Goal: Contribute content: Add original content to the website for others to see

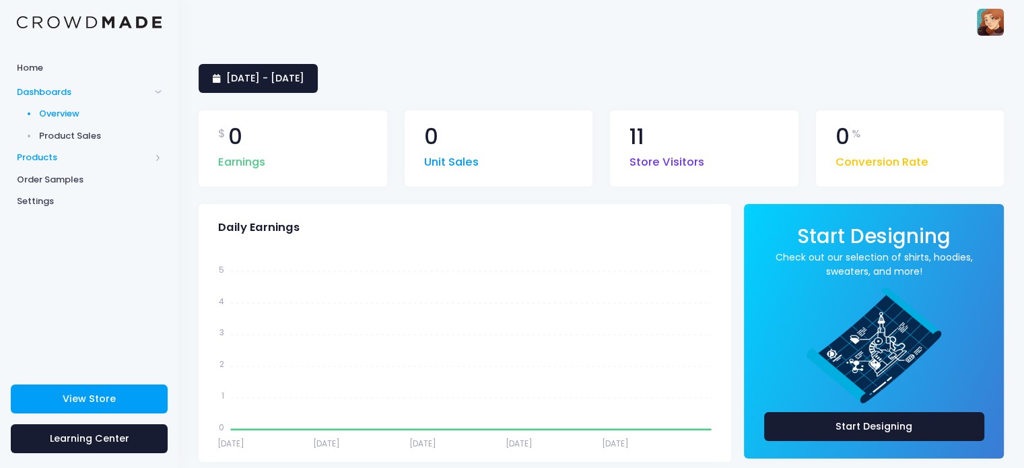
click at [37, 161] on span "Products" at bounding box center [83, 157] width 133 height 13
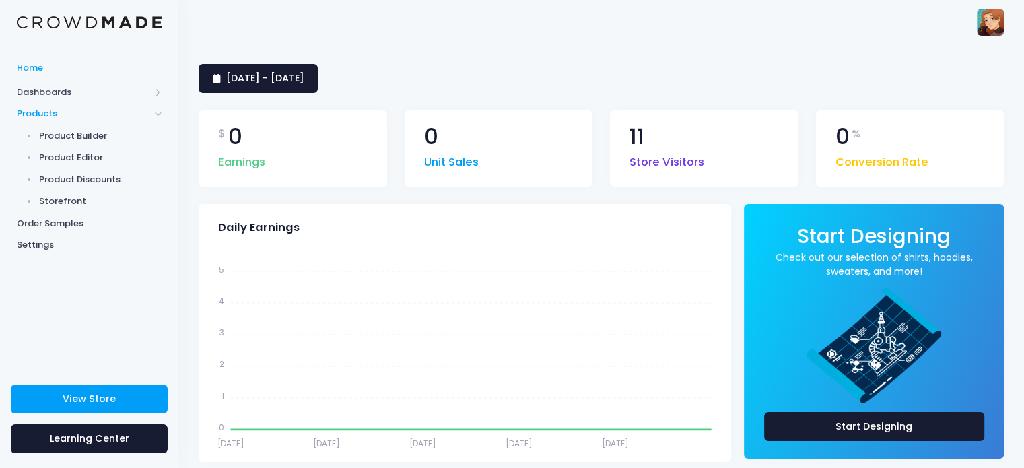
click at [57, 71] on span "Home" at bounding box center [89, 67] width 145 height 13
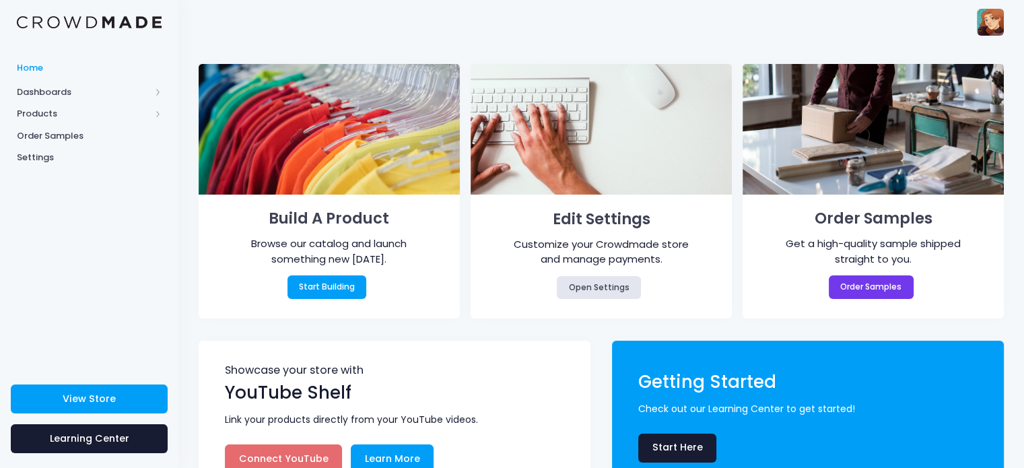
click at [994, 24] on img at bounding box center [990, 22] width 27 height 27
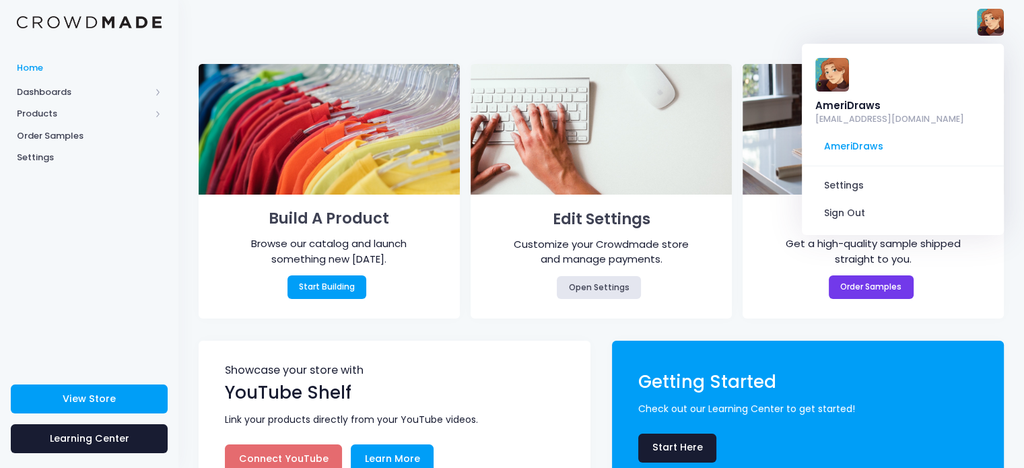
click at [994, 24] on img at bounding box center [990, 22] width 27 height 27
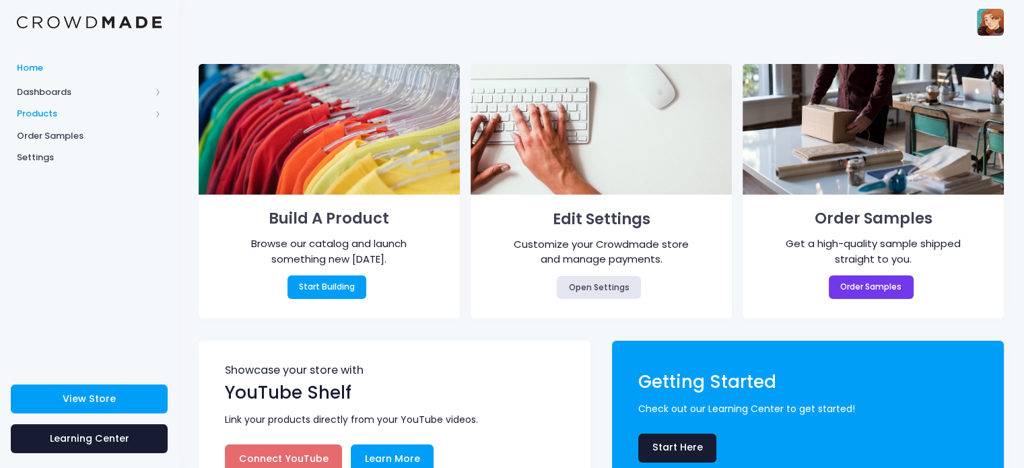
click at [57, 107] on span "Products" at bounding box center [83, 113] width 133 height 13
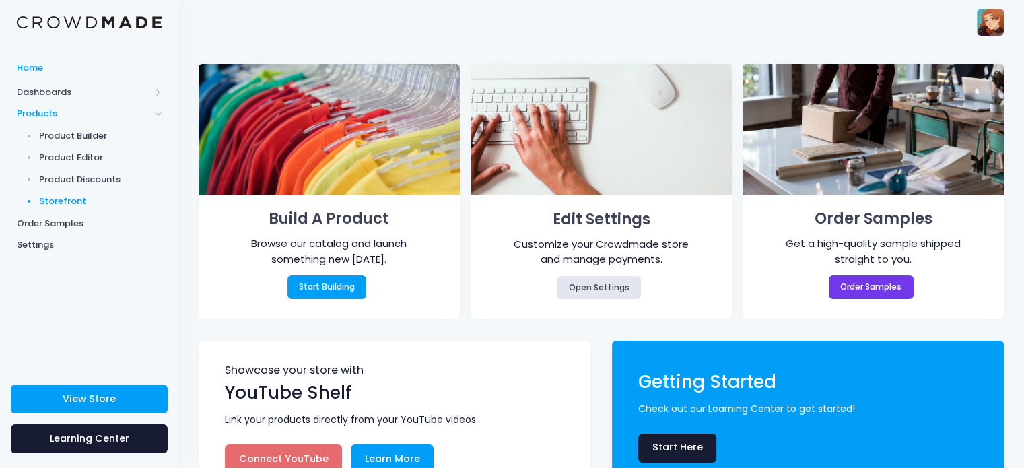
click at [54, 195] on span "Storefront" at bounding box center [100, 201] width 123 height 13
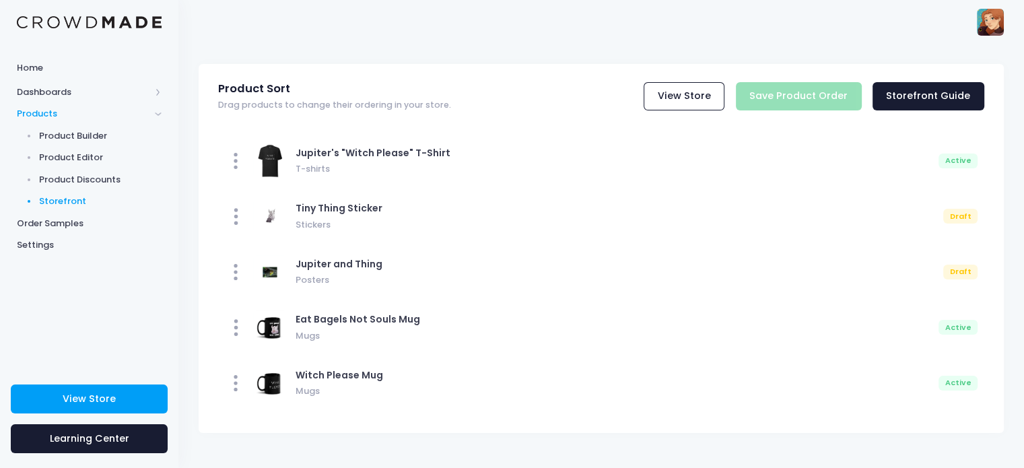
scroll to position [2, 0]
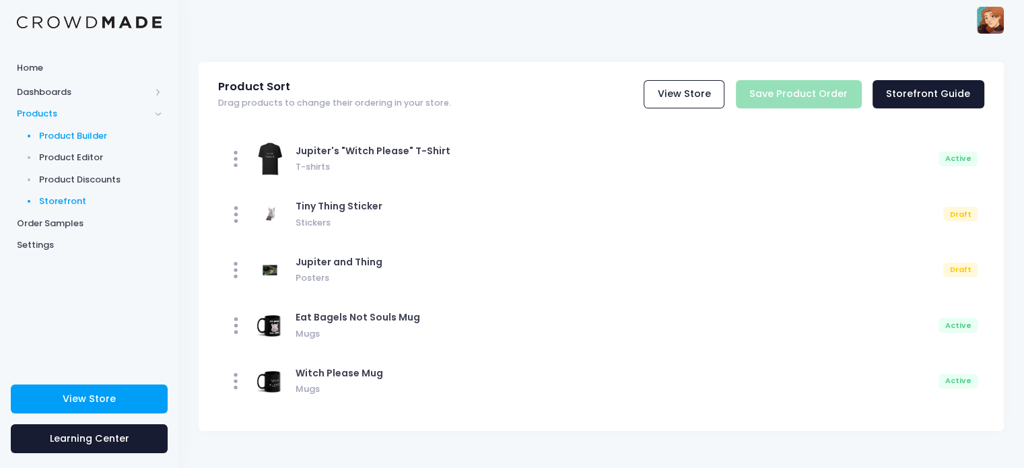
click at [83, 133] on span "Product Builder" at bounding box center [100, 135] width 123 height 13
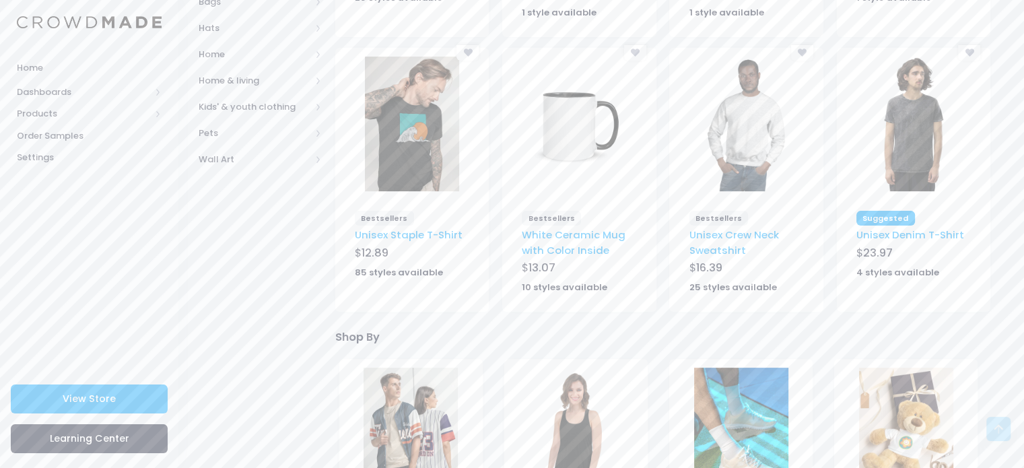
scroll to position [264, 0]
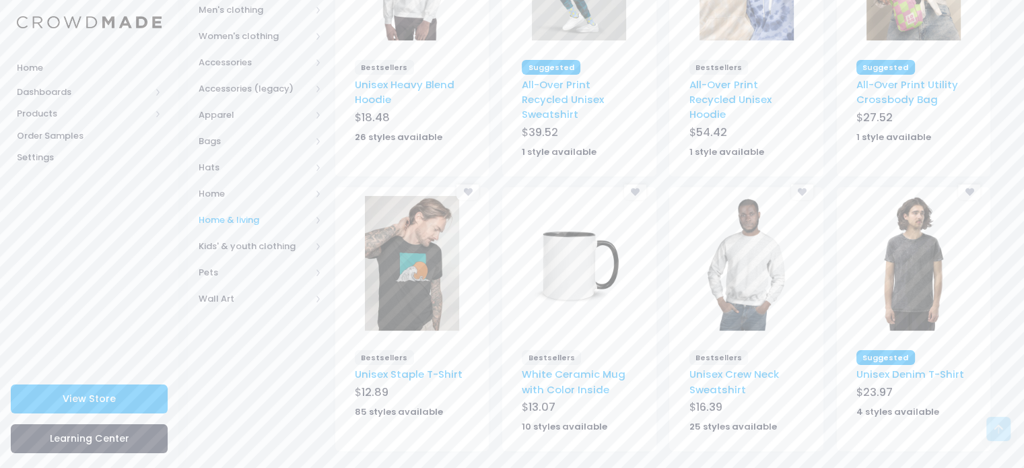
click at [263, 220] on span "Home & living" at bounding box center [255, 219] width 112 height 13
click at [256, 344] on link "Stationery" at bounding box center [251, 337] width 141 height 26
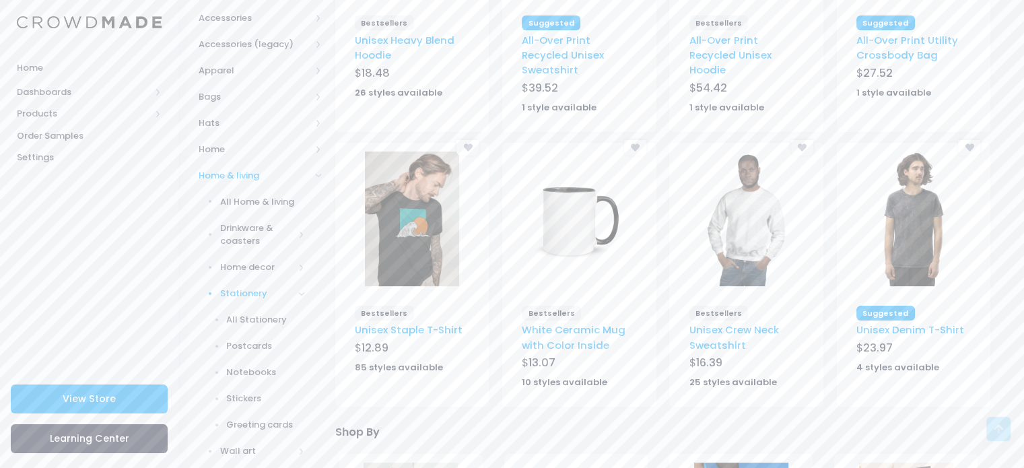
scroll to position [331, 0]
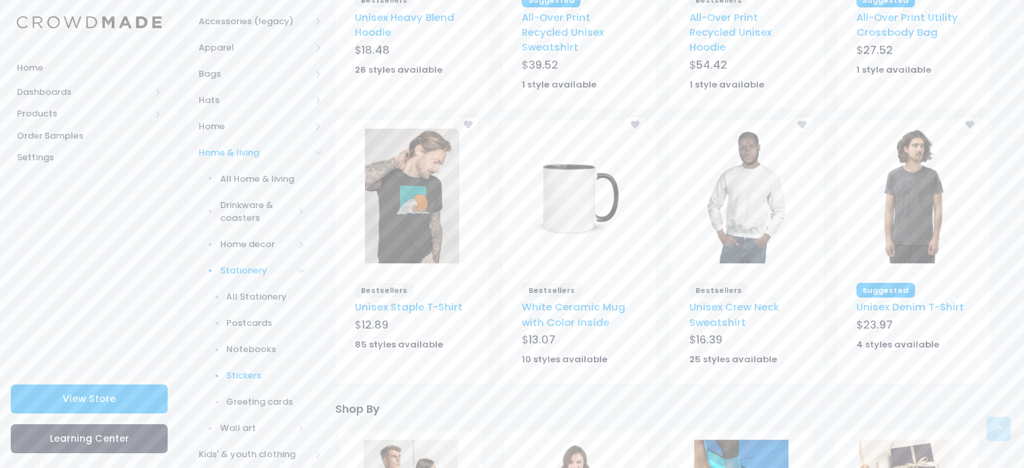
click at [250, 372] on span "Stickers" at bounding box center [265, 375] width 79 height 13
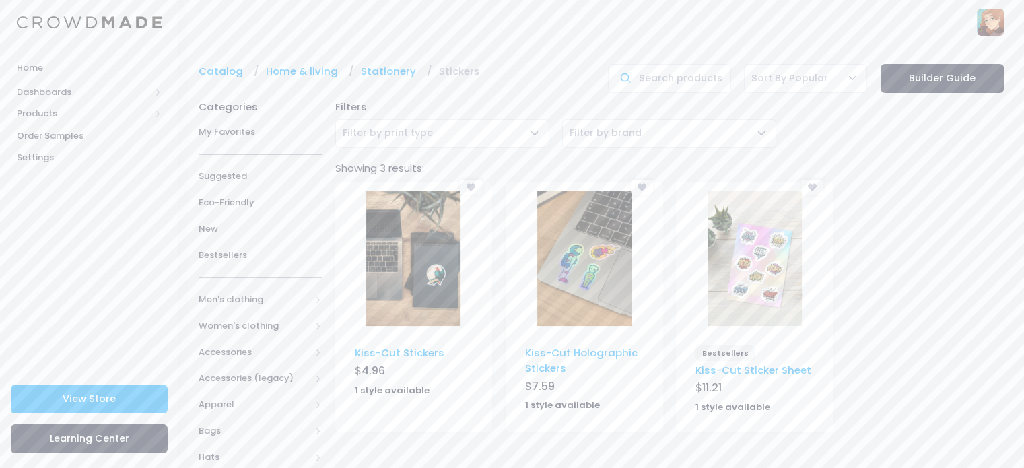
click at [430, 280] on img at bounding box center [413, 258] width 94 height 135
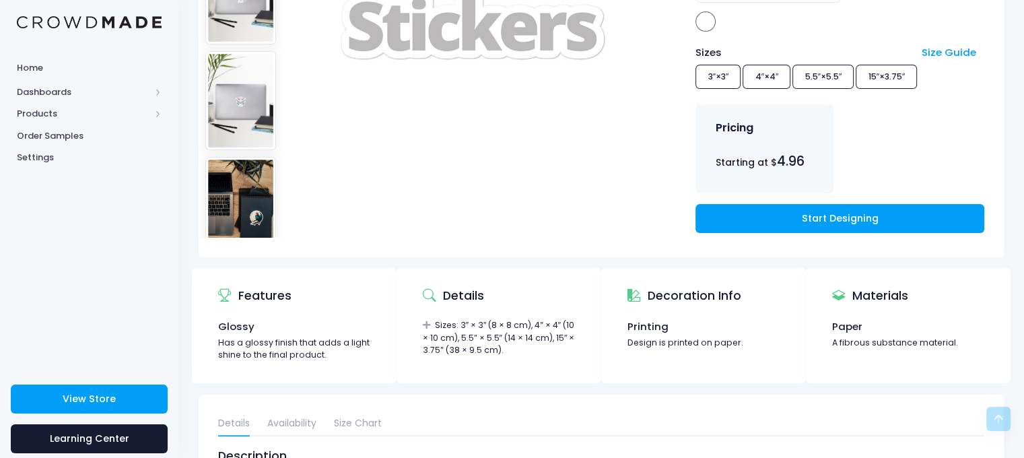
scroll to position [269, 0]
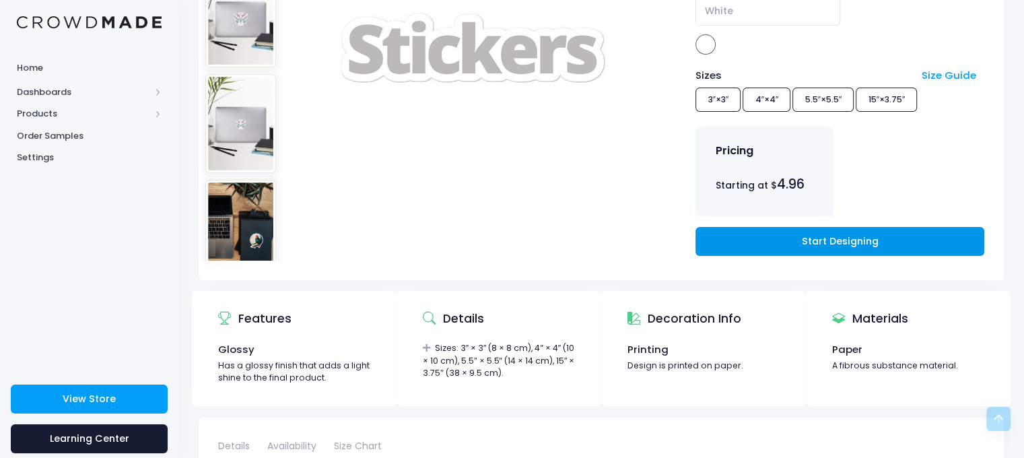
click at [786, 239] on link "Start Designing" at bounding box center [839, 241] width 288 height 29
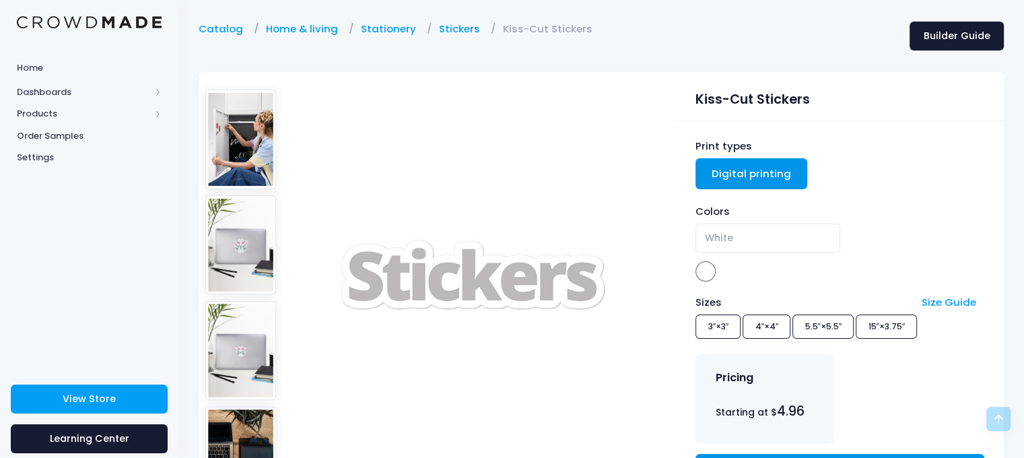
scroll to position [0, 0]
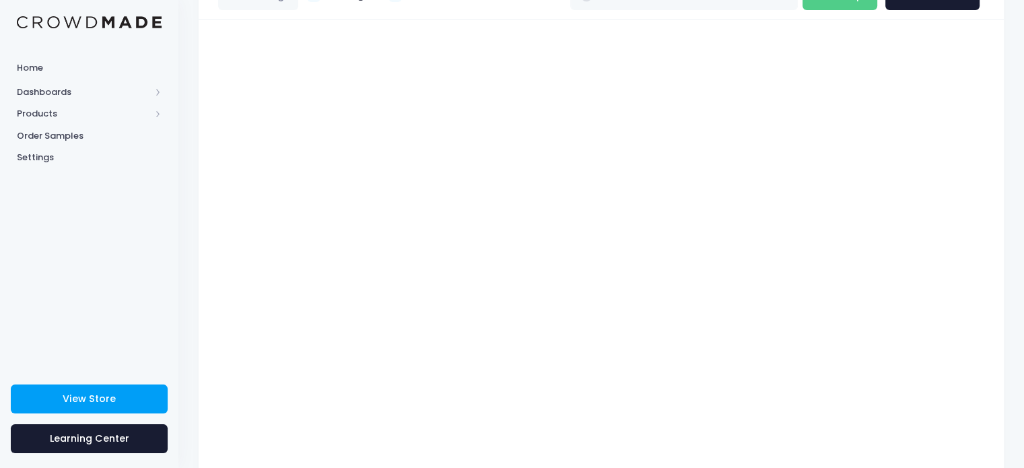
scroll to position [173, 0]
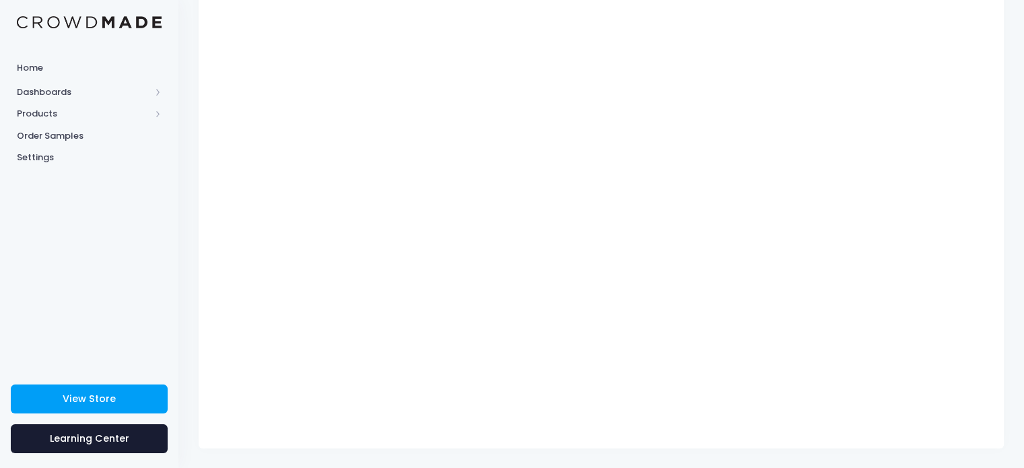
type input "$4.96 - $5.34"
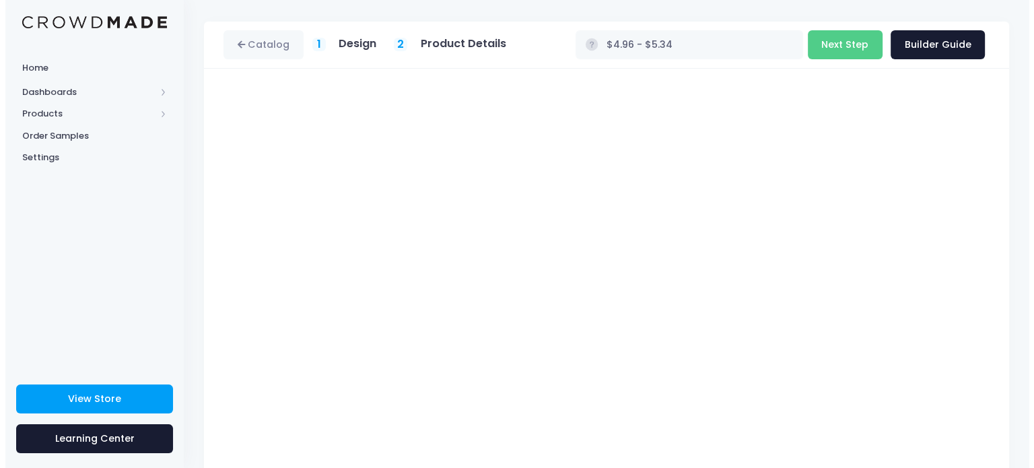
scroll to position [0, 0]
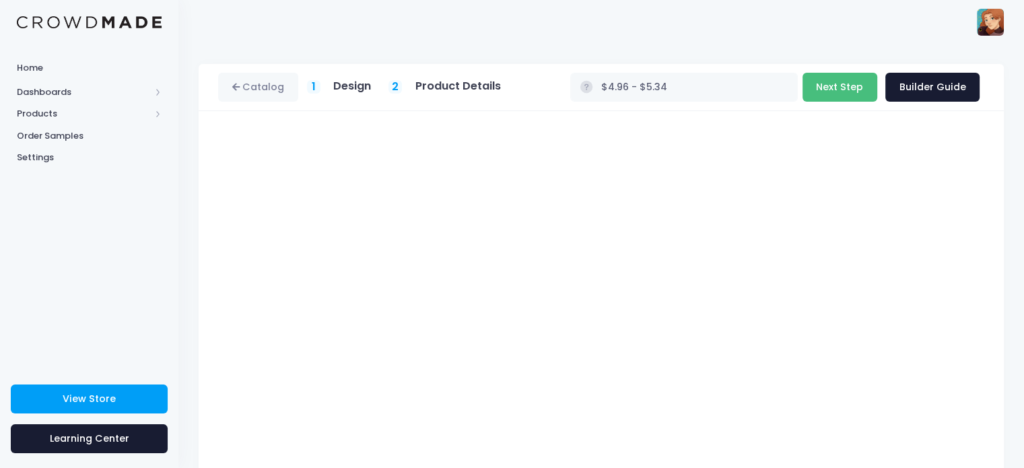
click at [852, 86] on button "Next Step" at bounding box center [839, 87] width 75 height 29
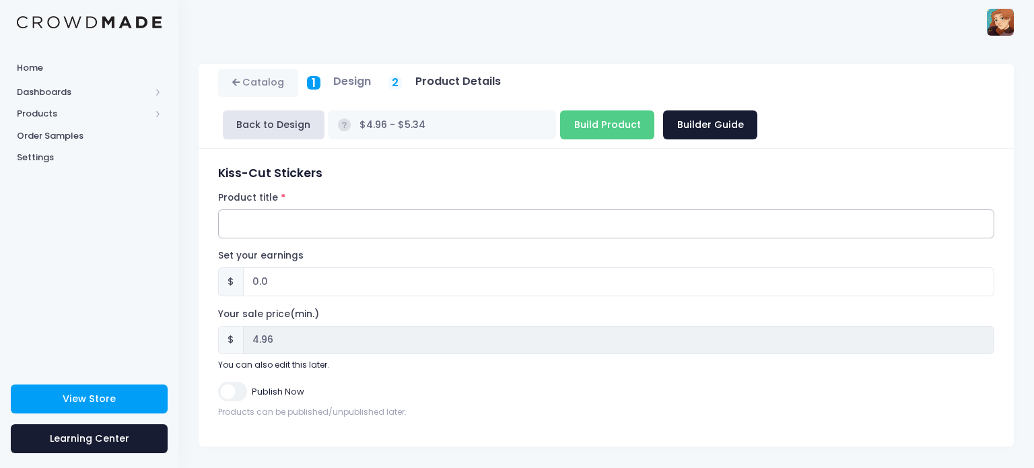
click at [291, 209] on input "Product title" at bounding box center [606, 223] width 776 height 29
type input "Tiny Tim"
drag, startPoint x: 257, startPoint y: 236, endPoint x: 248, endPoint y: 236, distance: 9.4
click at [248, 267] on input "0.0" at bounding box center [618, 281] width 751 height 29
type input "1.0"
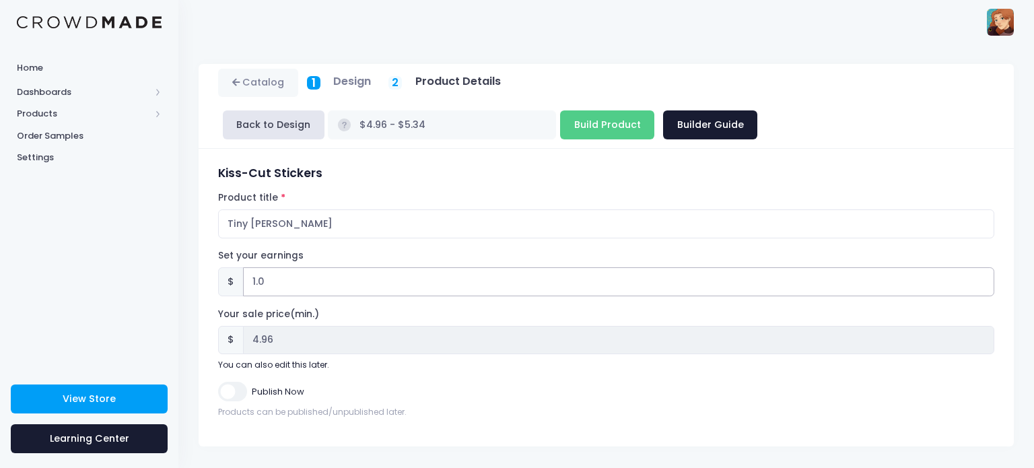
type input "$5.96 - $6.34"
type input "5.96"
type input "1.0"
click at [234, 382] on input "Publish Now" at bounding box center [232, 392] width 28 height 20
checkbox input "true"
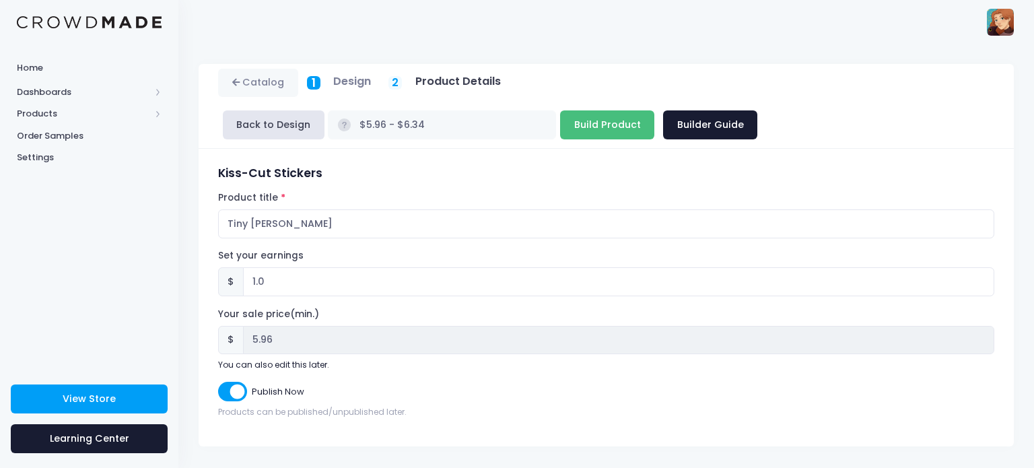
click at [654, 110] on input "Build Product" at bounding box center [607, 124] width 94 height 29
type input "Building product..."
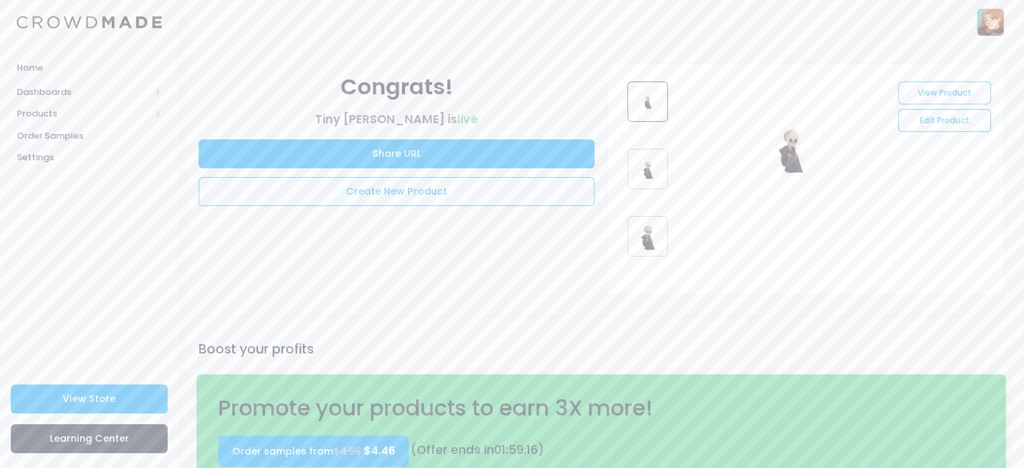
click at [361, 188] on link "Create New Product" at bounding box center [397, 191] width 396 height 29
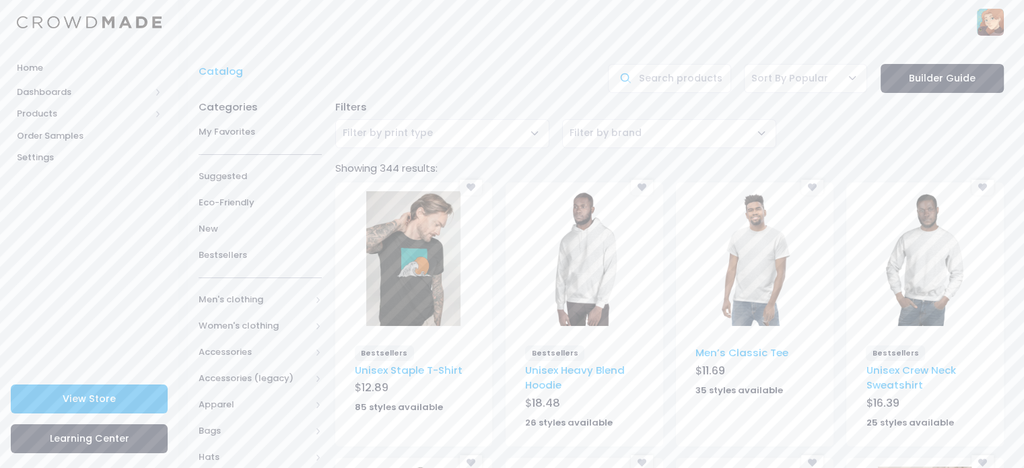
click at [123, 401] on link "View Store" at bounding box center [89, 398] width 157 height 29
click at [81, 116] on span "Products" at bounding box center [83, 113] width 133 height 13
click at [75, 125] on link "Product Builder" at bounding box center [89, 136] width 178 height 22
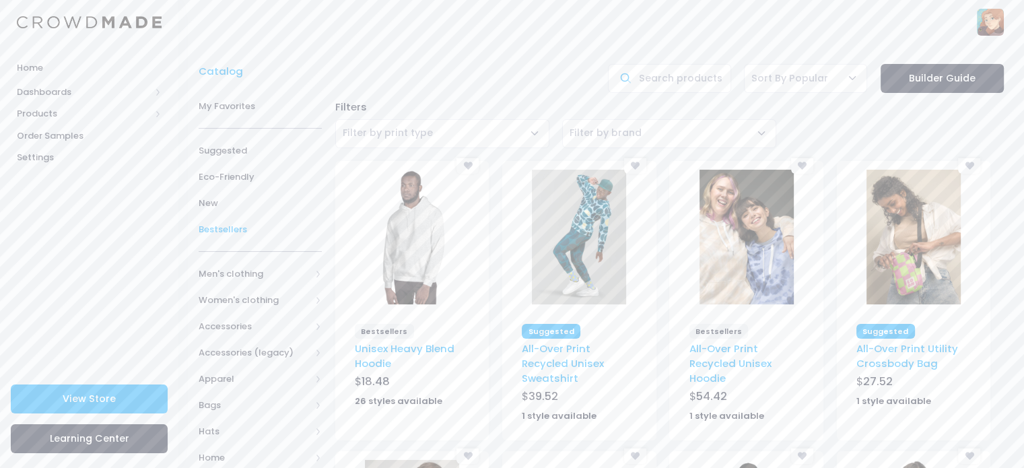
click at [209, 221] on link "Bestsellers" at bounding box center [260, 229] width 123 height 26
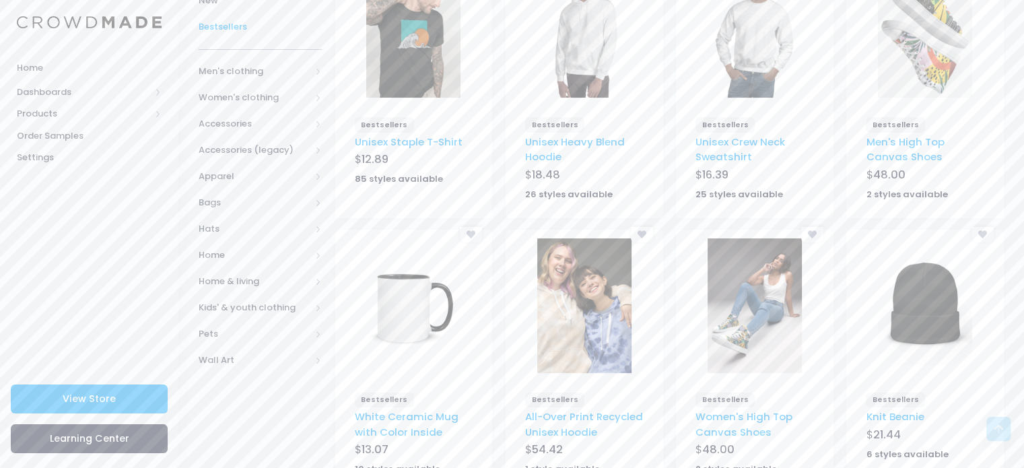
scroll to position [222, 0]
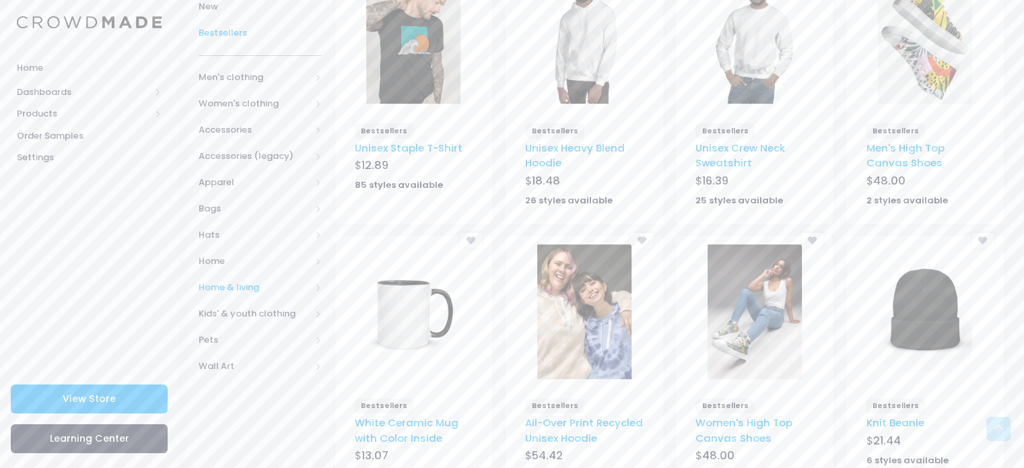
click at [248, 281] on span "Home & living" at bounding box center [255, 287] width 112 height 13
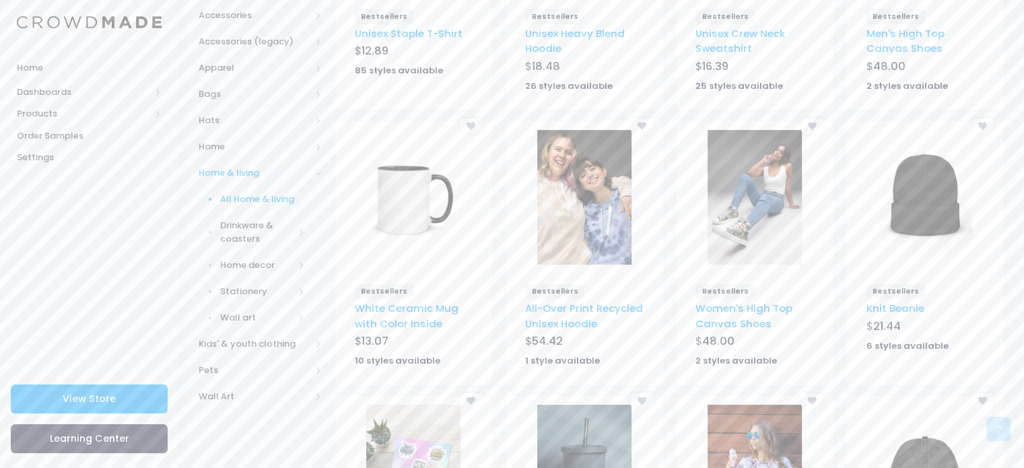
scroll to position [357, 0]
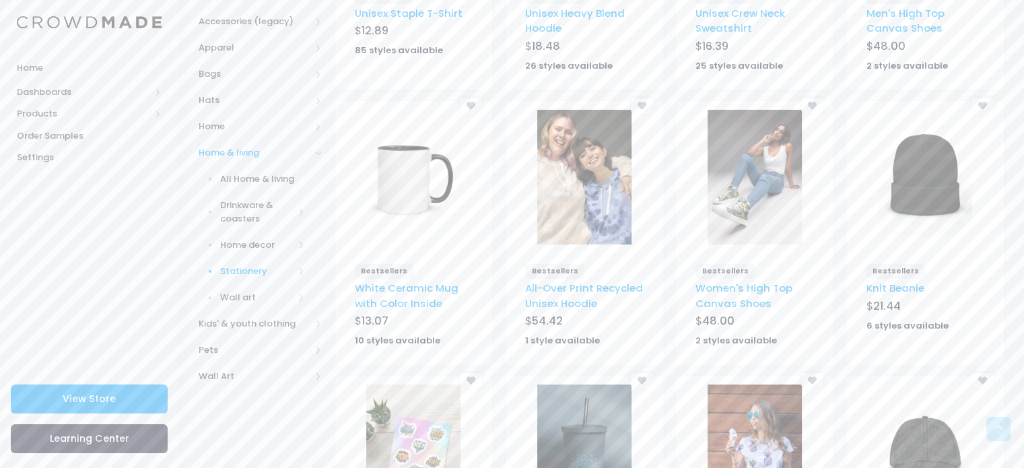
click at [245, 272] on span "Stationery" at bounding box center [257, 271] width 74 height 13
click at [239, 374] on span "Stickers" at bounding box center [265, 376] width 79 height 13
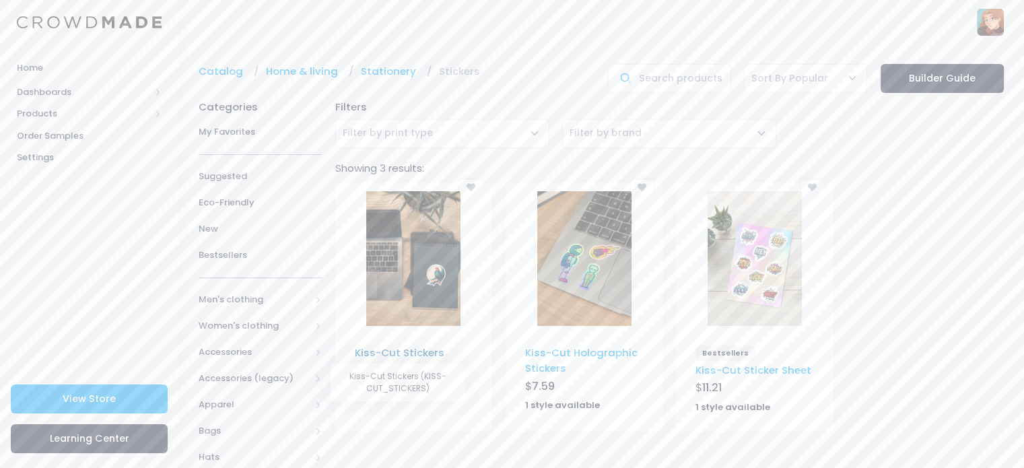
click at [403, 349] on link "Kiss-Cut Stickers" at bounding box center [400, 352] width 90 height 14
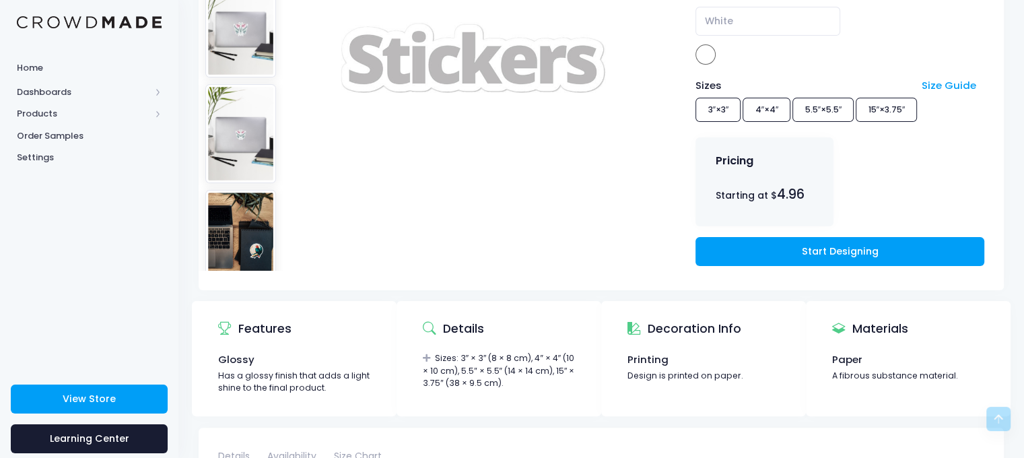
scroll to position [269, 0]
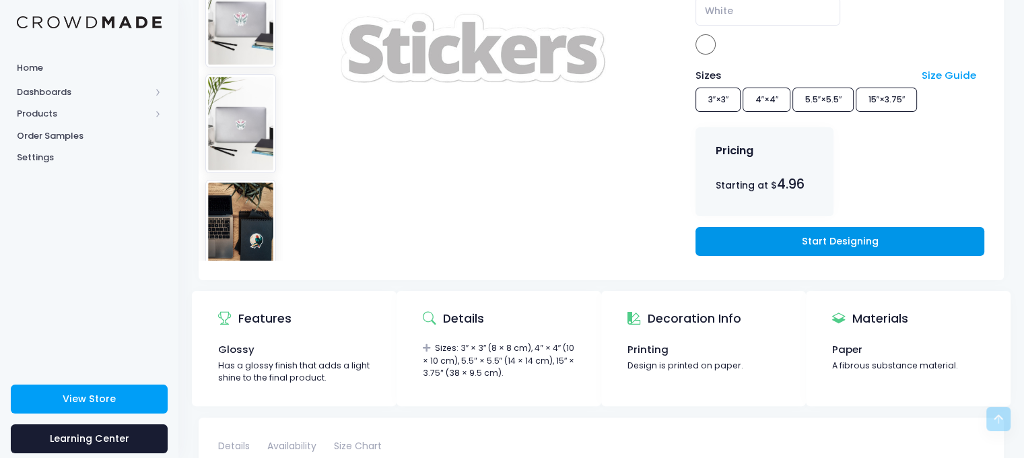
click at [772, 242] on link "Start Designing" at bounding box center [839, 241] width 288 height 29
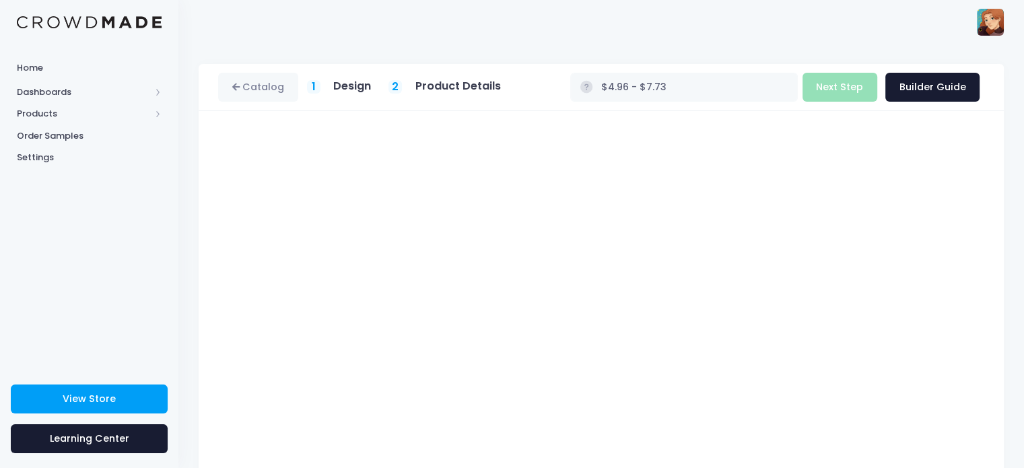
type input "$4.96 - $5.34"
click at [858, 83] on button "Next Step" at bounding box center [839, 87] width 75 height 29
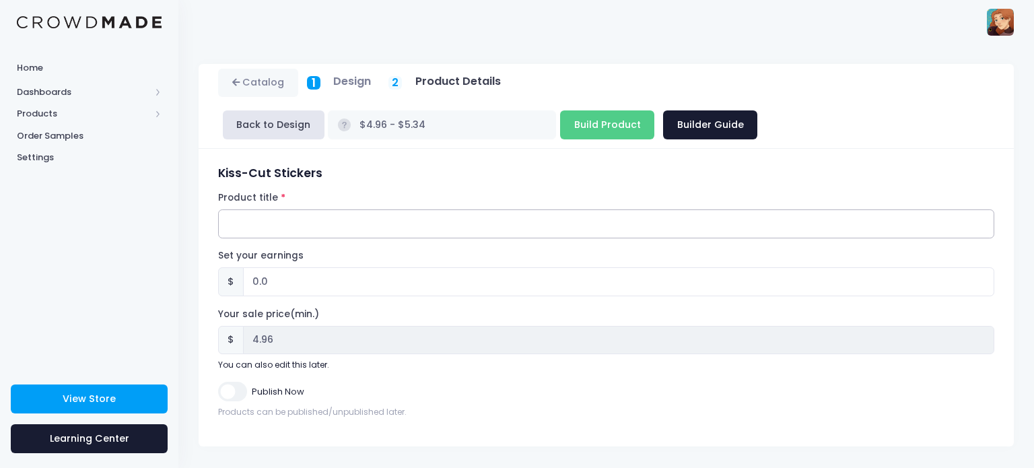
click at [374, 209] on input "Product title" at bounding box center [606, 223] width 776 height 29
type input "Tiny Thing"
click at [256, 267] on input "0.0" at bounding box center [618, 281] width 751 height 29
type input "1.0"
type input "$5.96 - $6.34"
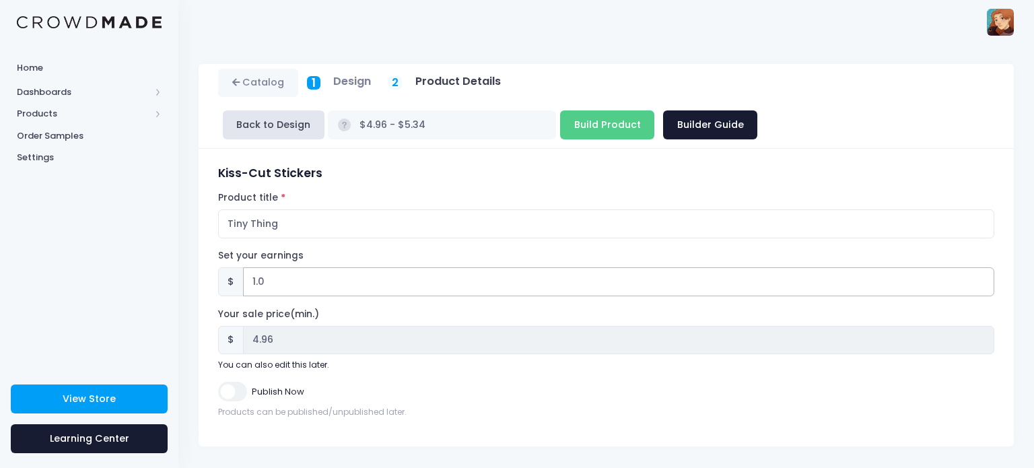
type input "5.96"
type input "1.0"
click at [237, 382] on input "Publish Now" at bounding box center [232, 392] width 28 height 20
checkbox input "true"
click at [654, 110] on input "Build Product" at bounding box center [607, 124] width 94 height 29
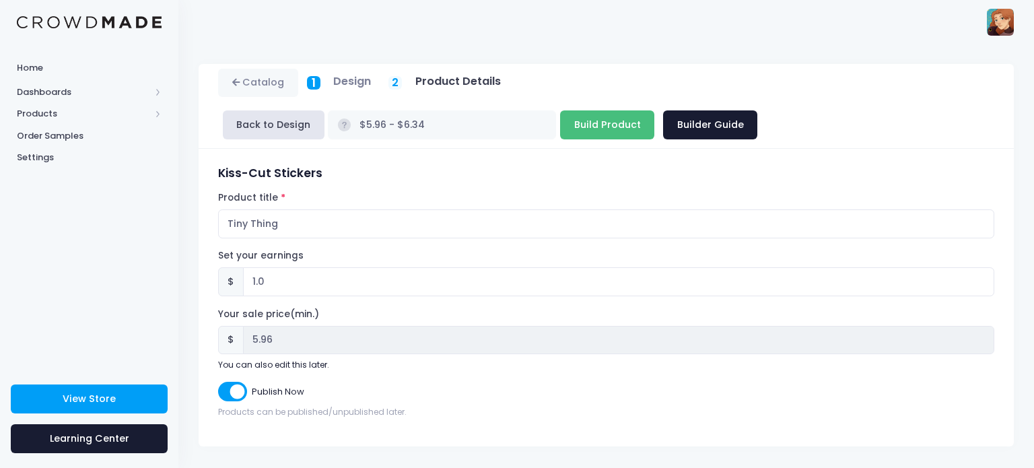
type input "Building product..."
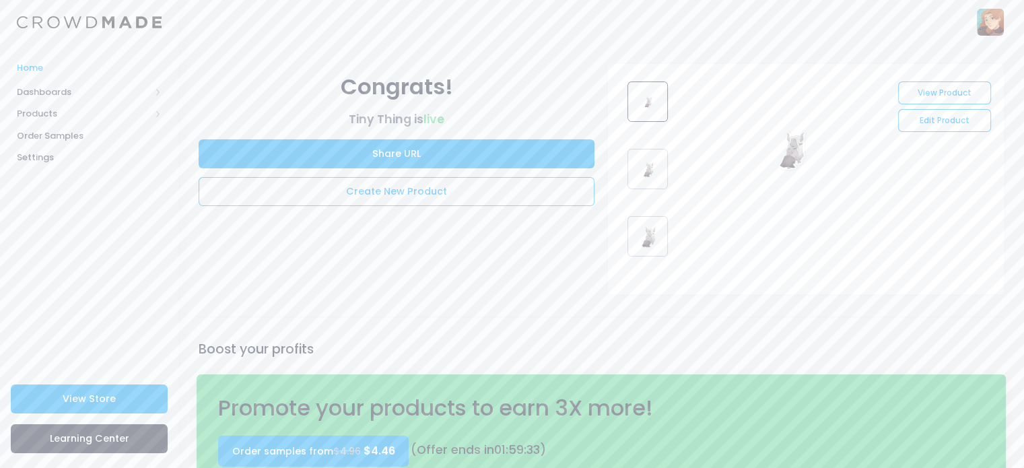
click at [30, 69] on span "Home" at bounding box center [89, 67] width 145 height 13
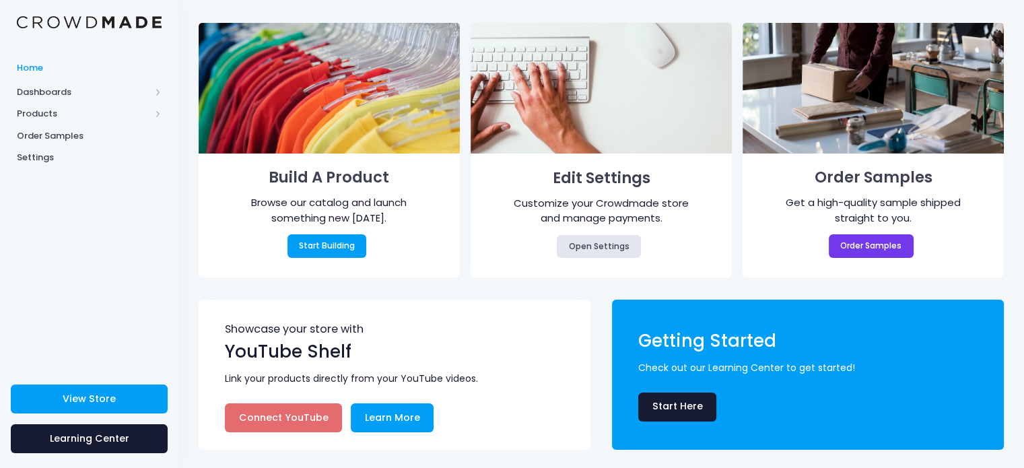
scroll to position [43, 0]
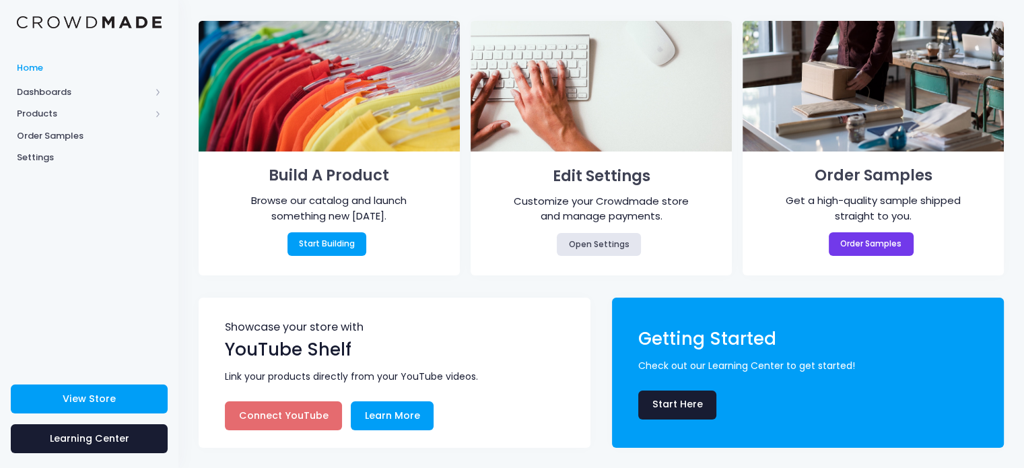
click at [308, 421] on link "Connect YouTube" at bounding box center [283, 415] width 117 height 29
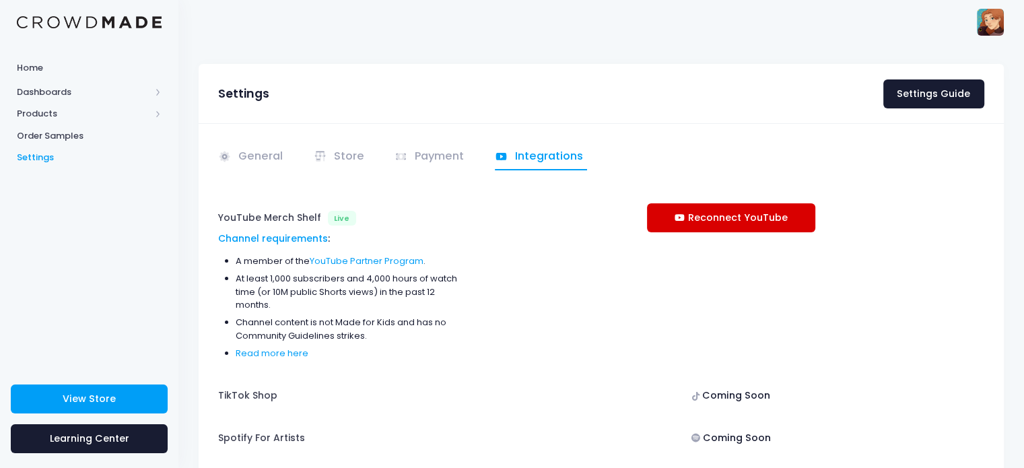
click at [727, 215] on link "Reconnect YouTube" at bounding box center [731, 217] width 168 height 29
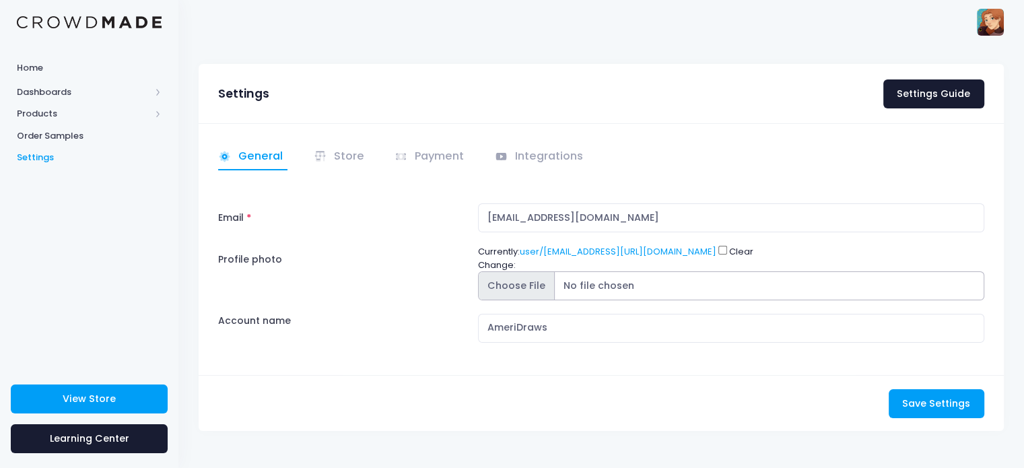
click at [514, 292] on input "Profile photo" at bounding box center [731, 285] width 506 height 29
type input "C:\fakepath\redo pfp b.jpg"
click at [514, 287] on input "Profile photo" at bounding box center [731, 285] width 506 height 29
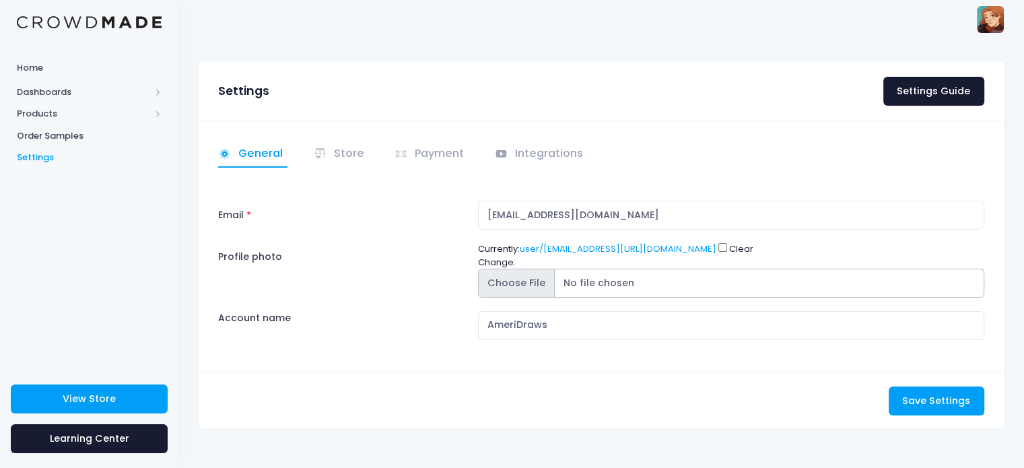
scroll to position [3, 0]
click at [507, 143] on link "Integrations" at bounding box center [541, 154] width 93 height 26
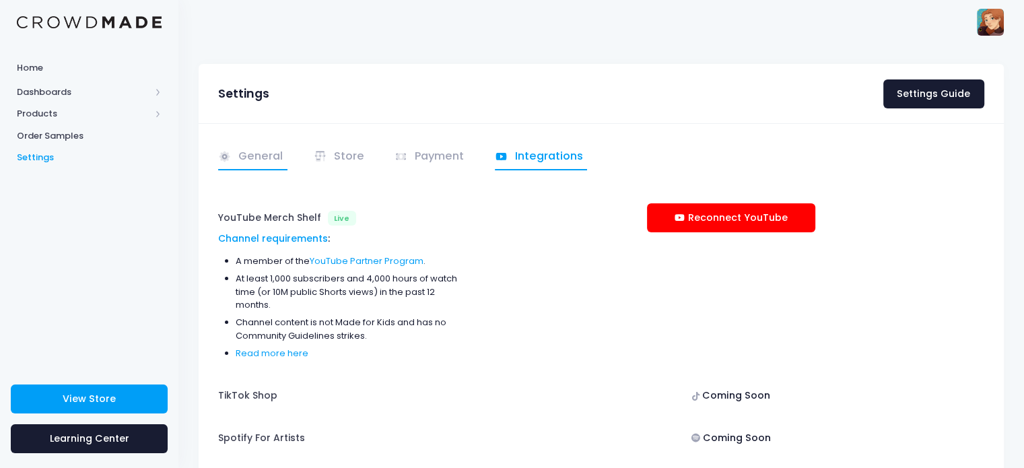
click at [260, 166] on link "General" at bounding box center [252, 157] width 69 height 26
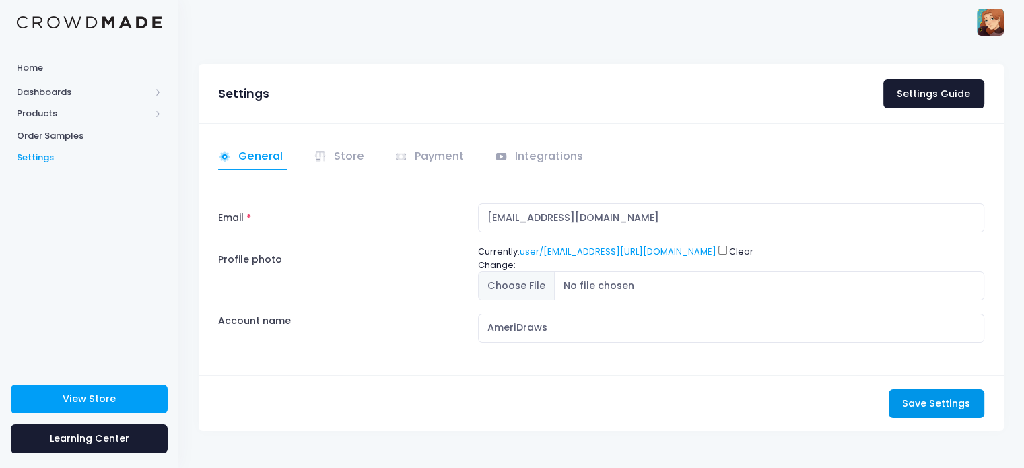
click at [916, 399] on span "Save Settings" at bounding box center [936, 402] width 68 height 13
click at [531, 156] on link "Integrations" at bounding box center [541, 157] width 93 height 26
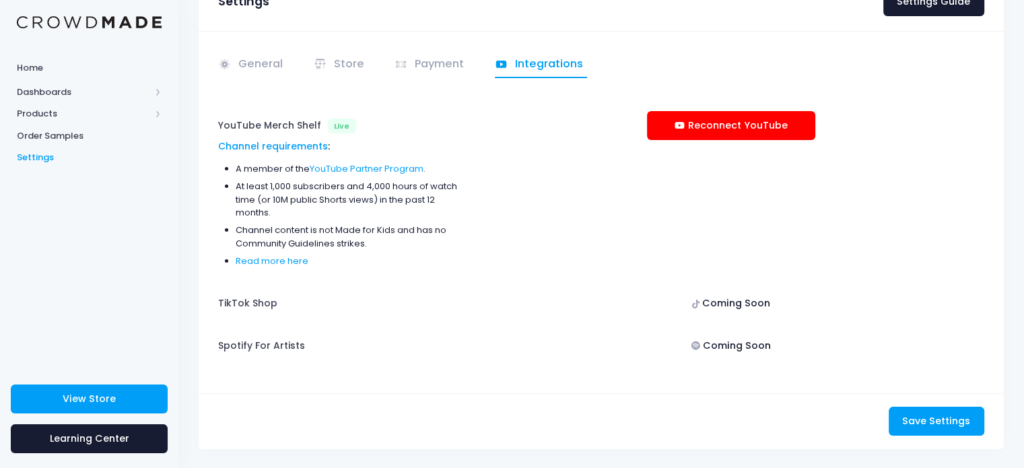
scroll to position [113, 0]
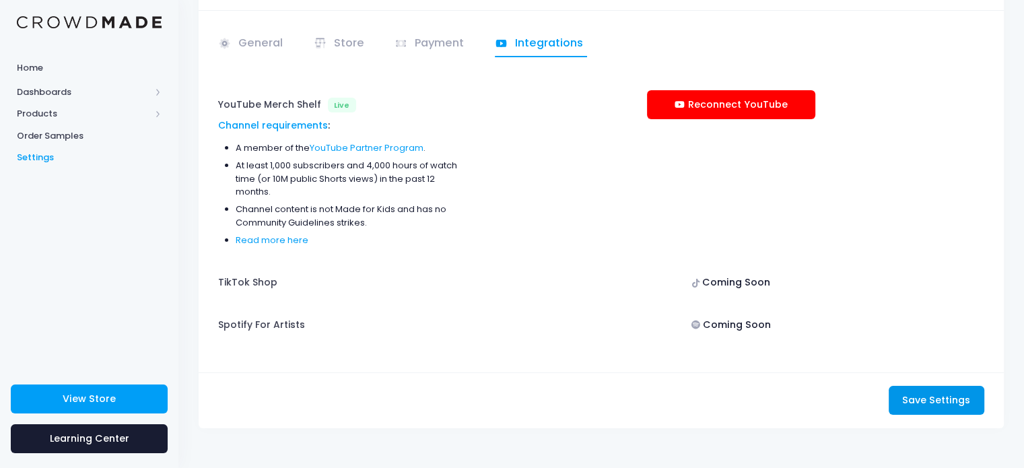
click at [944, 399] on span "Save Settings" at bounding box center [936, 399] width 68 height 13
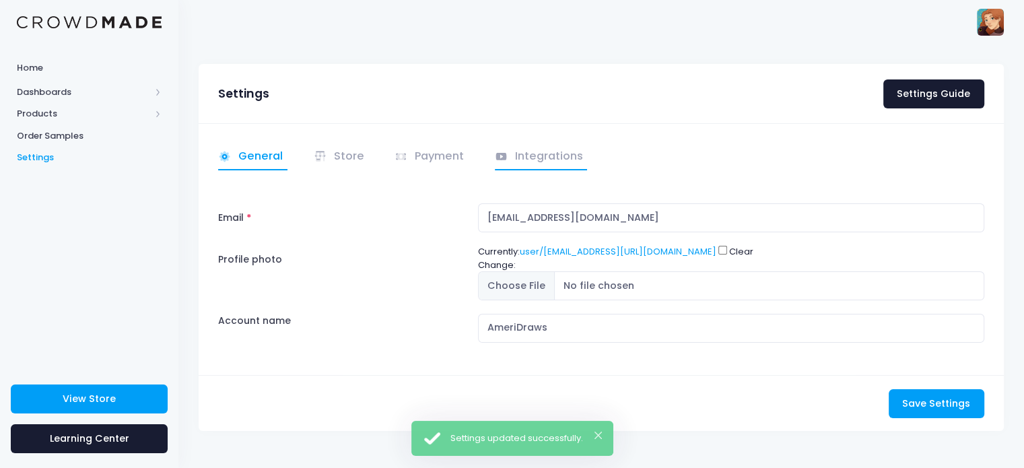
click at [530, 165] on link "Integrations" at bounding box center [541, 157] width 93 height 26
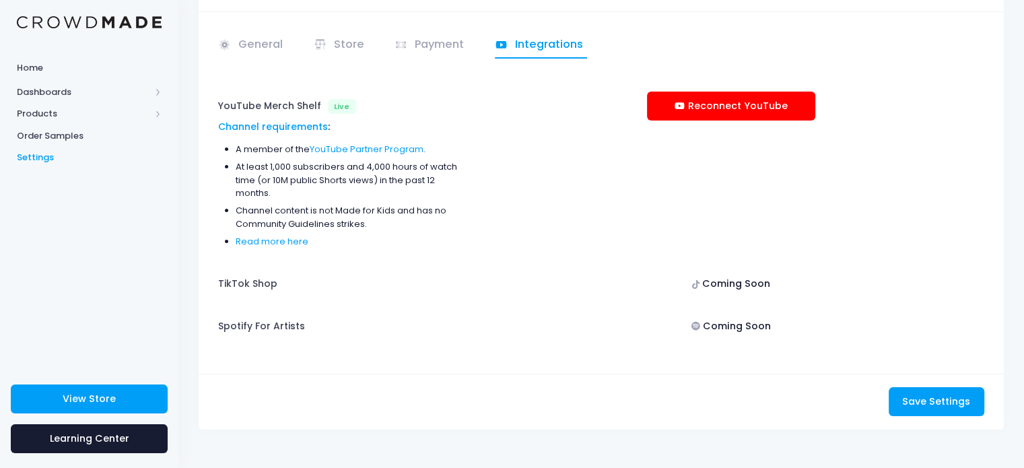
scroll to position [113, 0]
click at [40, 69] on span "Home" at bounding box center [89, 67] width 145 height 13
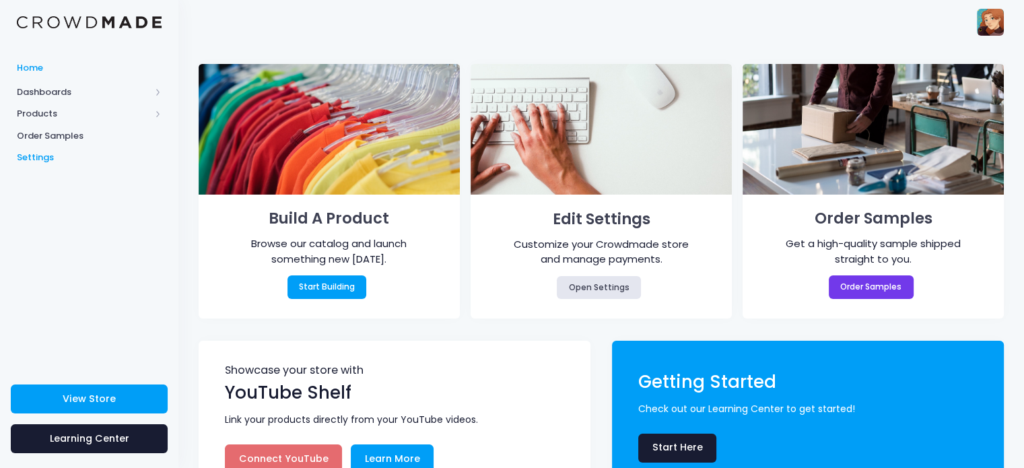
click at [47, 153] on span "Settings" at bounding box center [89, 157] width 145 height 13
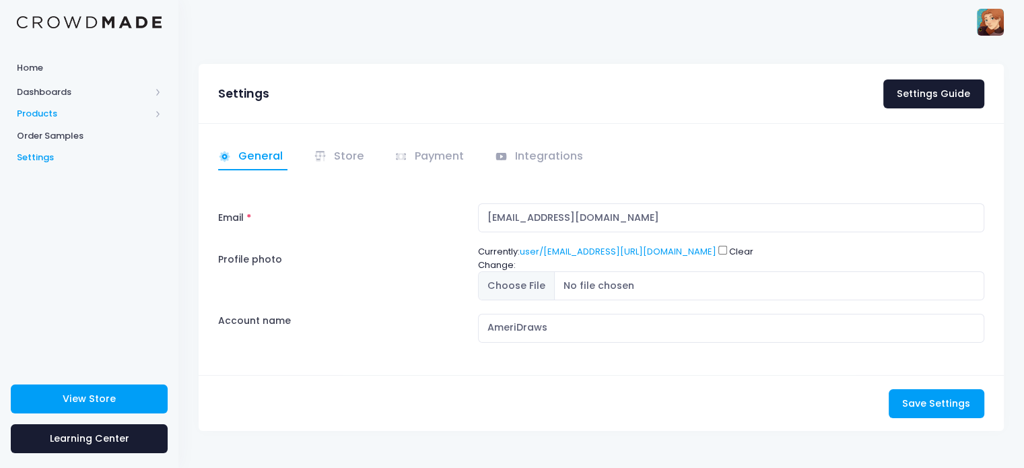
click at [73, 116] on span "Products" at bounding box center [83, 113] width 133 height 13
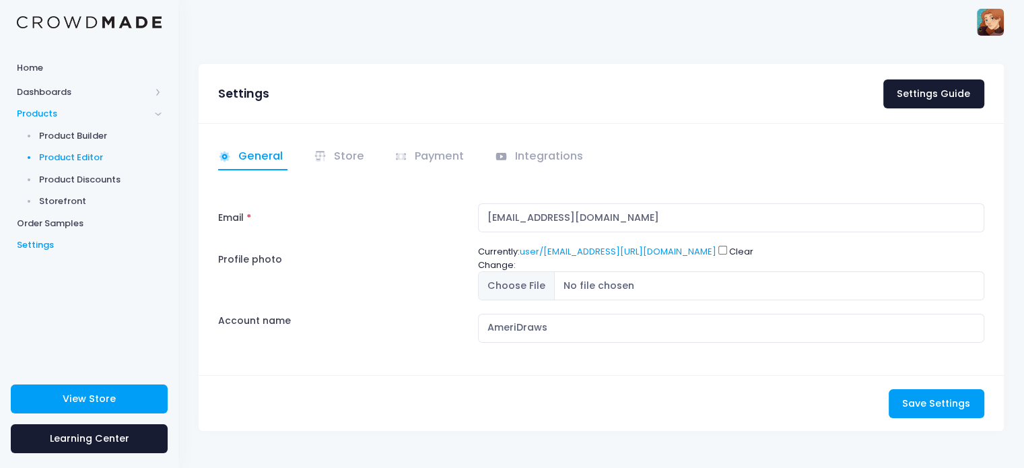
click at [67, 152] on span "Product Editor" at bounding box center [100, 157] width 123 height 13
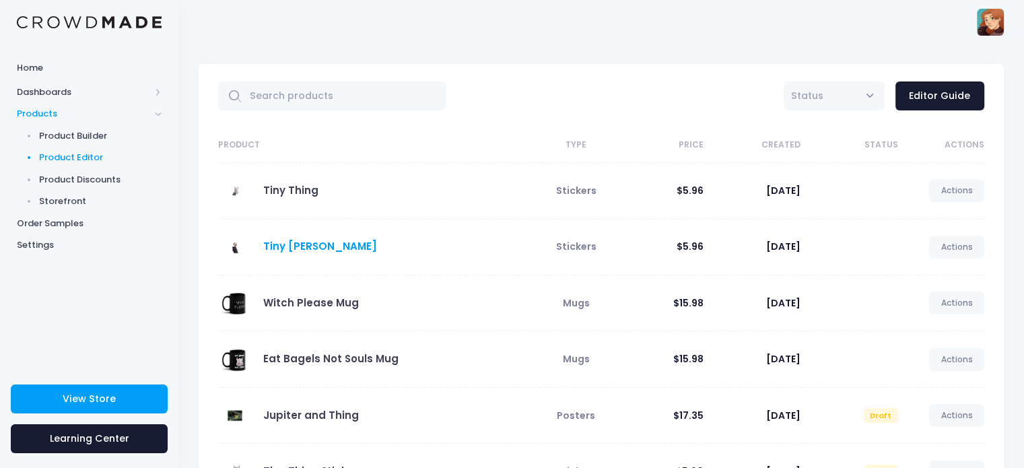
click at [267, 242] on link "Tiny Tim" at bounding box center [320, 246] width 114 height 14
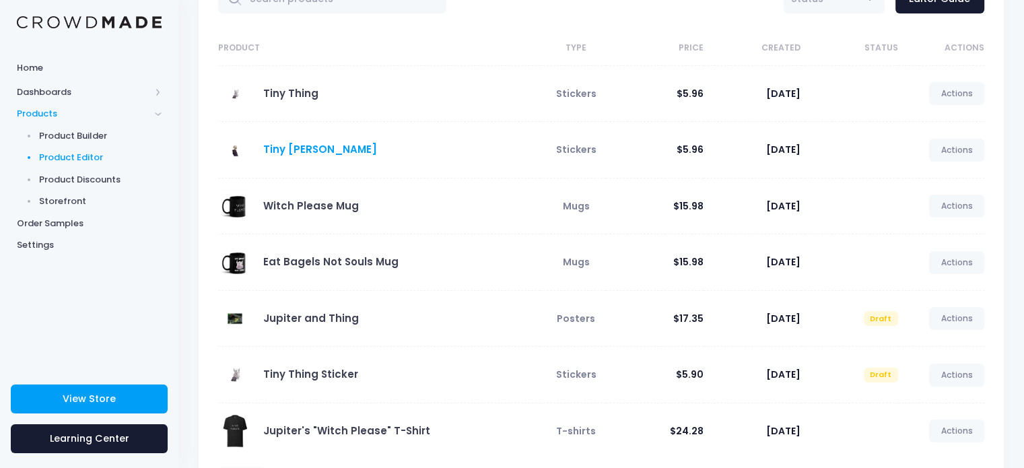
scroll to position [30, 0]
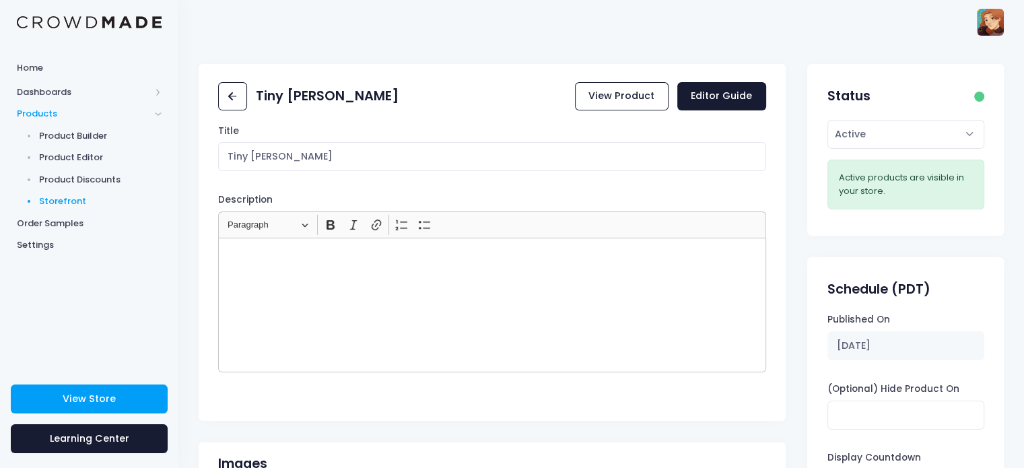
click at [82, 197] on span "Storefront" at bounding box center [100, 201] width 123 height 13
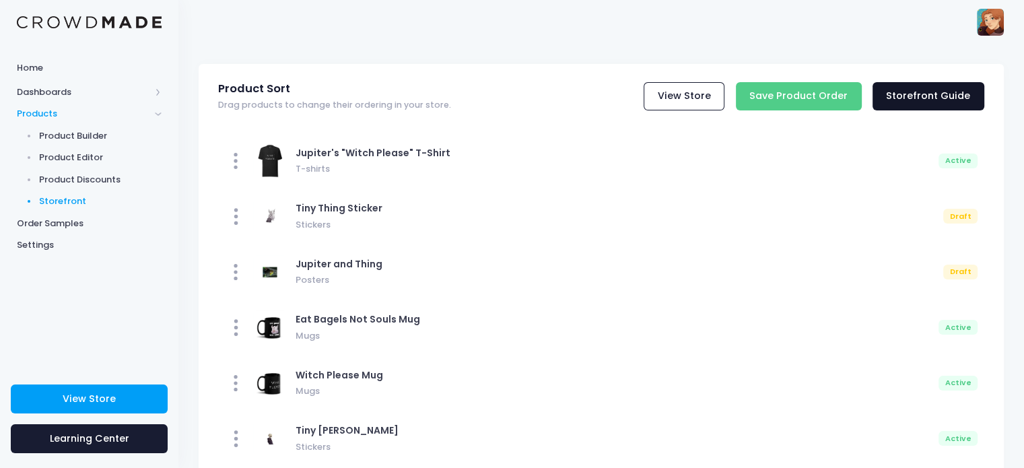
click at [932, 99] on link "Storefront Guide" at bounding box center [928, 96] width 112 height 29
click at [54, 236] on link "Settings" at bounding box center [89, 245] width 178 height 22
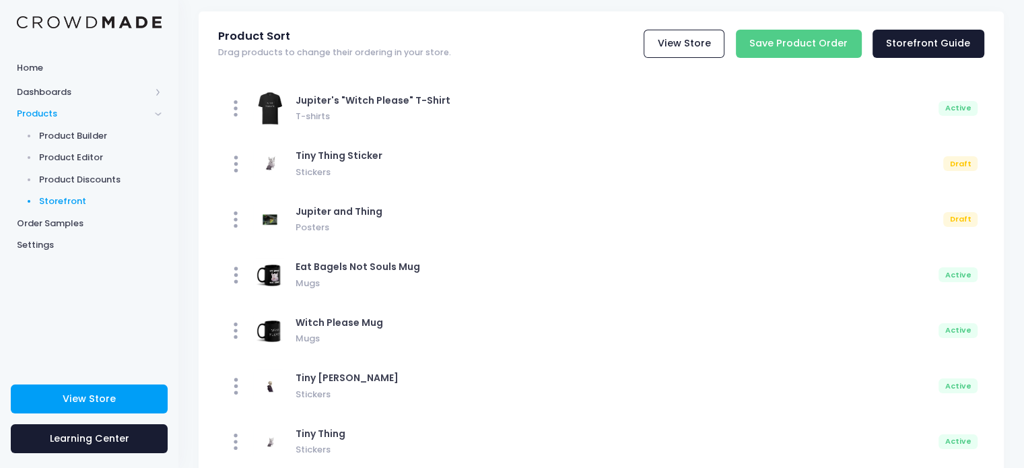
scroll to position [113, 0]
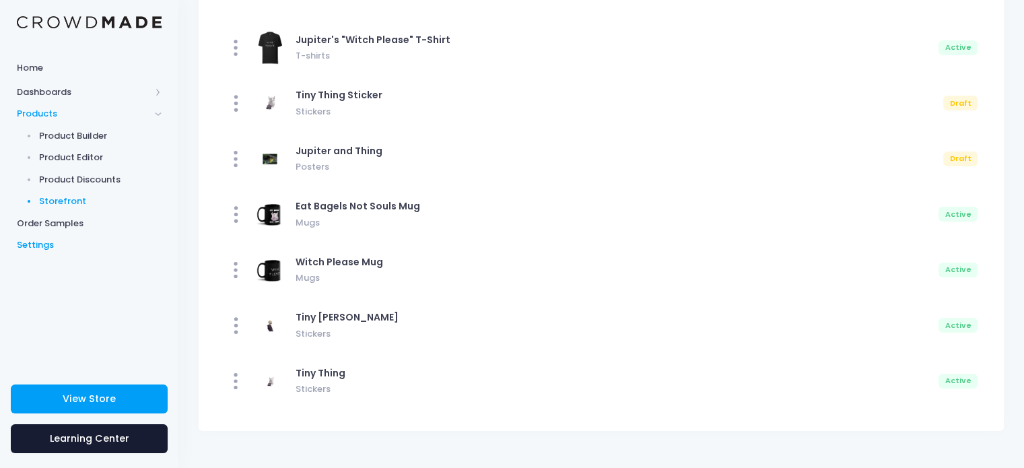
click at [51, 236] on link "Settings" at bounding box center [89, 245] width 178 height 22
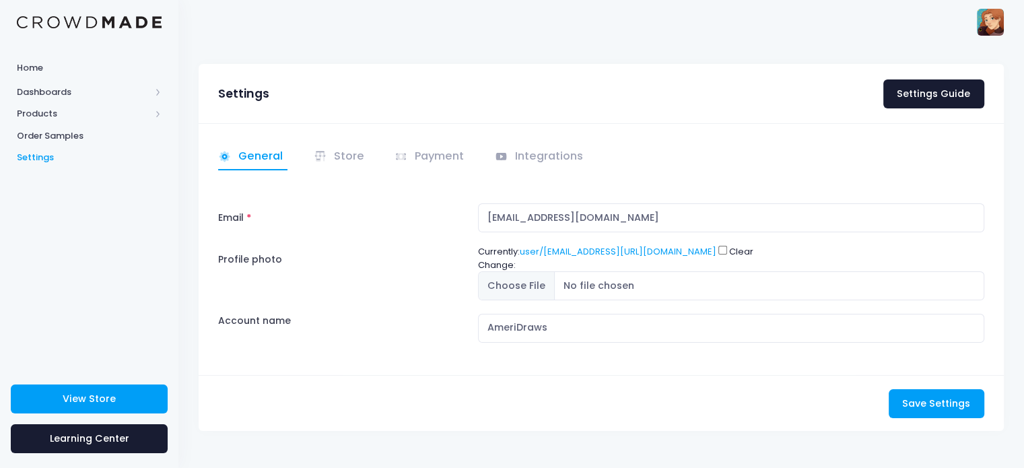
click at [727, 248] on input "Clear" at bounding box center [722, 250] width 9 height 9
click at [727, 250] on input "Clear" at bounding box center [722, 250] width 9 height 9
checkbox input "false"
click at [532, 287] on input "Profile photo" at bounding box center [731, 285] width 506 height 29
type input "C:\fakepath\redo pfp b.jpg"
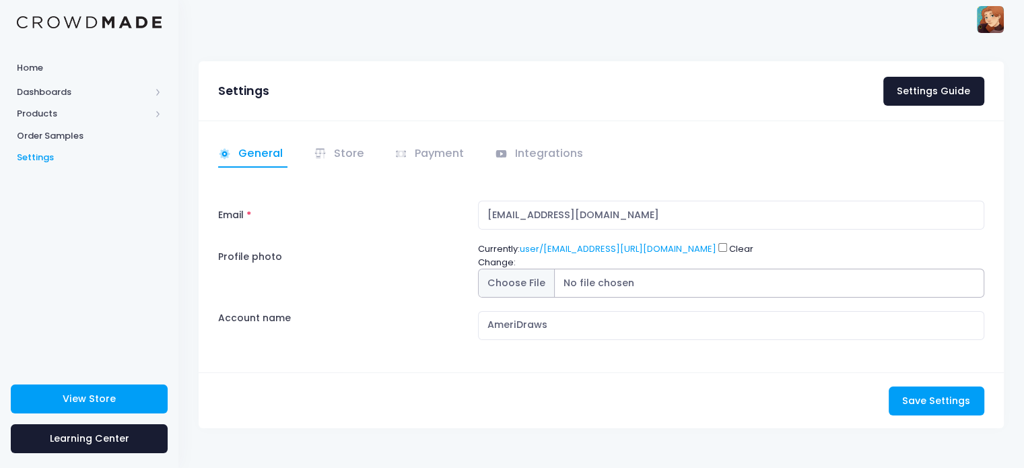
scroll to position [3, 0]
click at [914, 393] on span "Save Settings" at bounding box center [936, 399] width 68 height 13
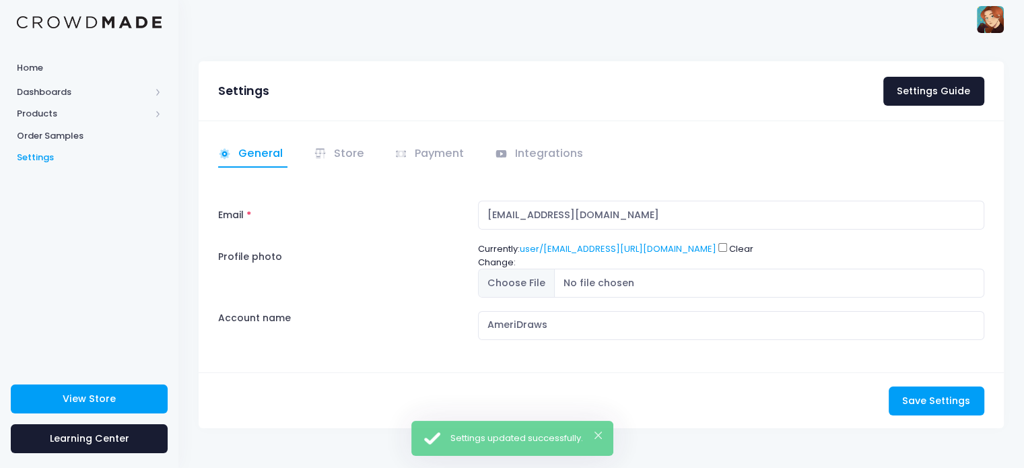
scroll to position [3, 0]
click at [406, 149] on span at bounding box center [402, 152] width 16 height 15
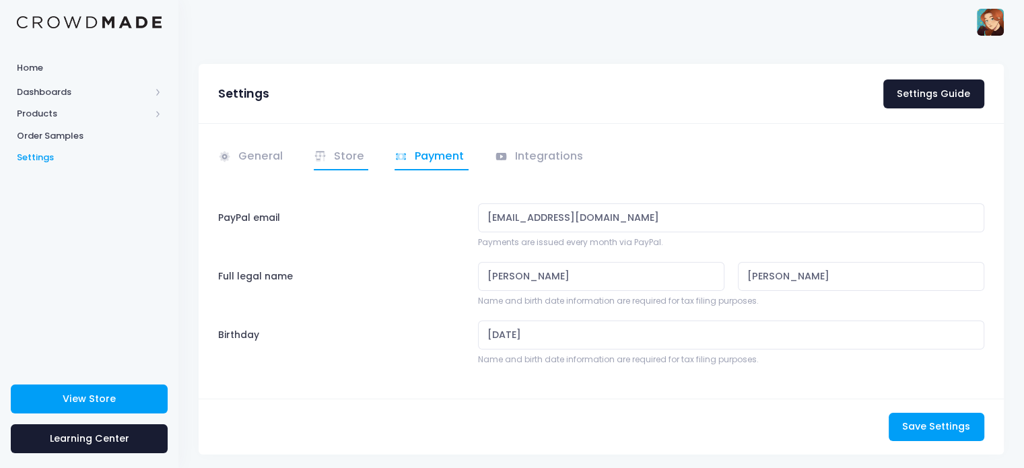
click at [333, 158] on link "Store" at bounding box center [341, 157] width 55 height 26
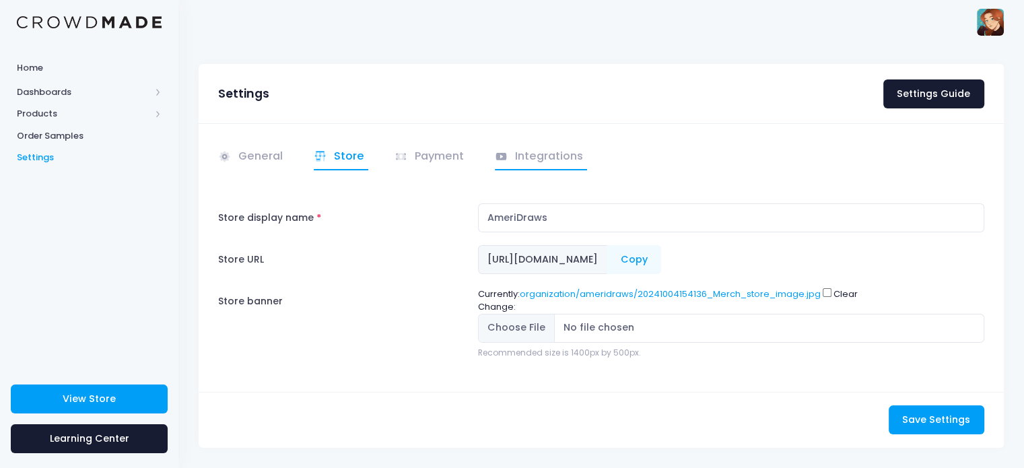
click at [532, 155] on link "Integrations" at bounding box center [541, 157] width 93 height 26
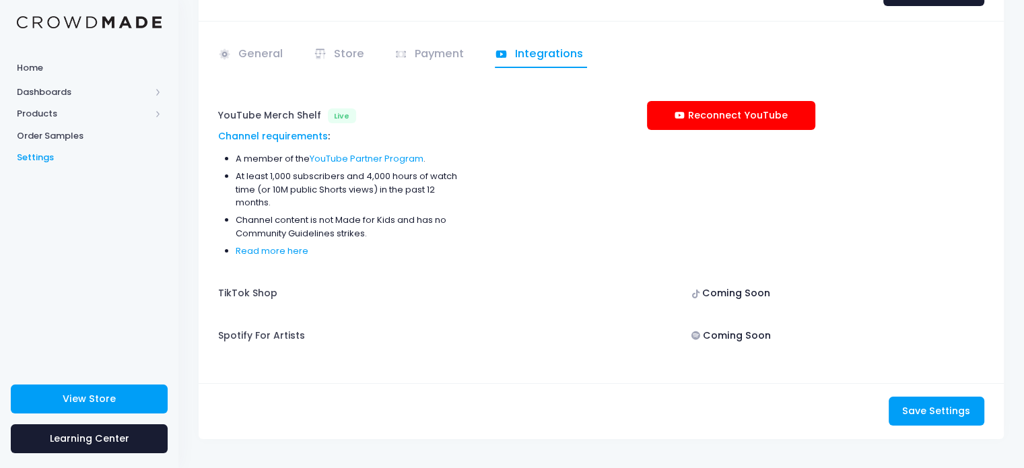
scroll to position [113, 0]
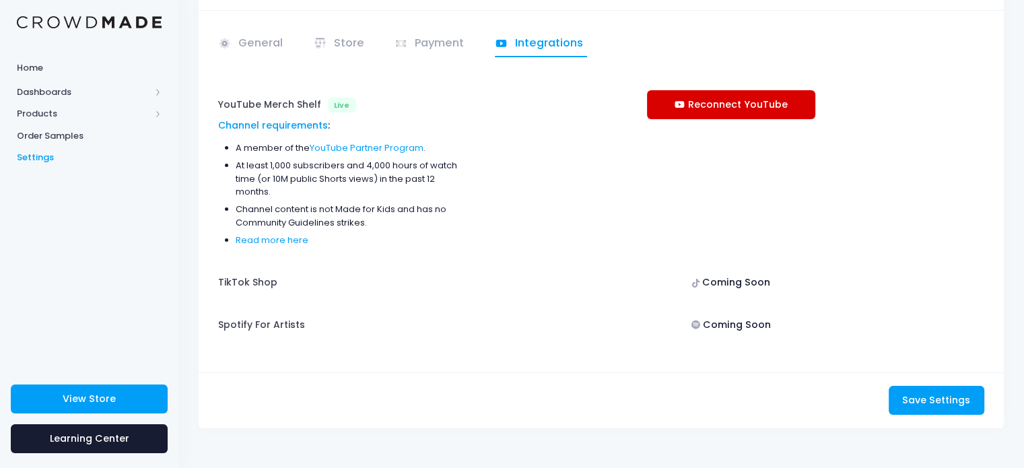
click at [744, 100] on link "Reconnect YouTube" at bounding box center [731, 104] width 168 height 29
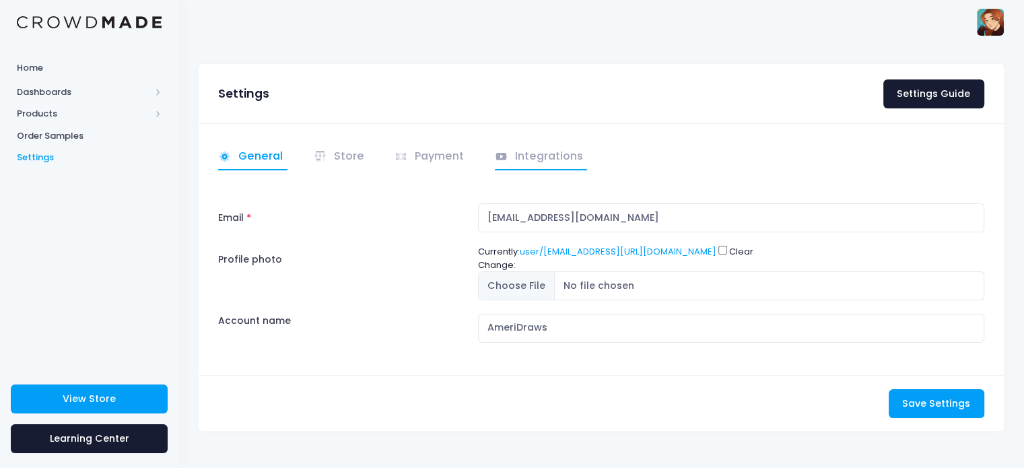
click at [532, 148] on link "Integrations" at bounding box center [541, 157] width 93 height 26
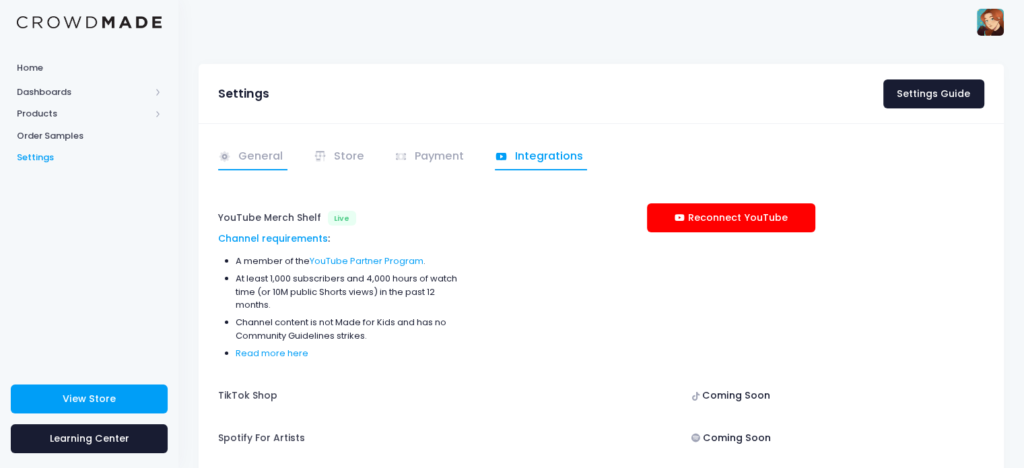
click at [269, 154] on link "General" at bounding box center [252, 157] width 69 height 26
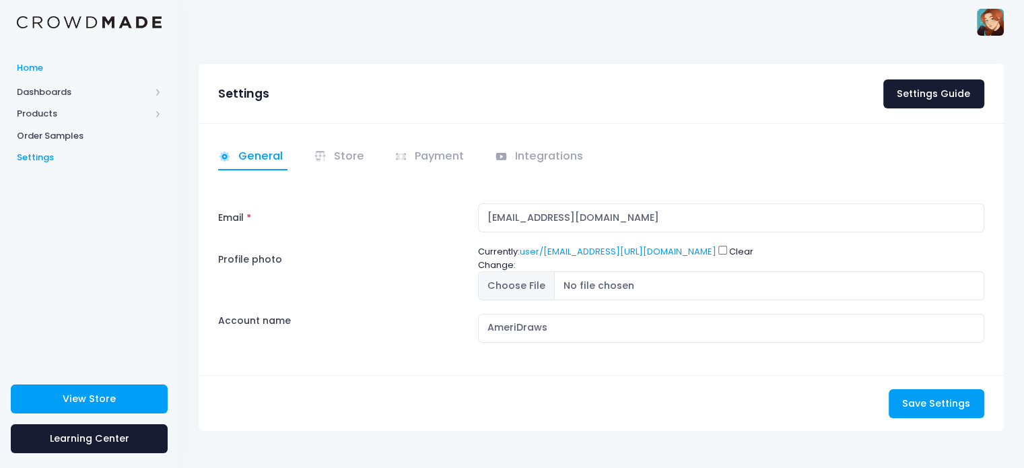
click at [56, 72] on span "Home" at bounding box center [89, 67] width 145 height 13
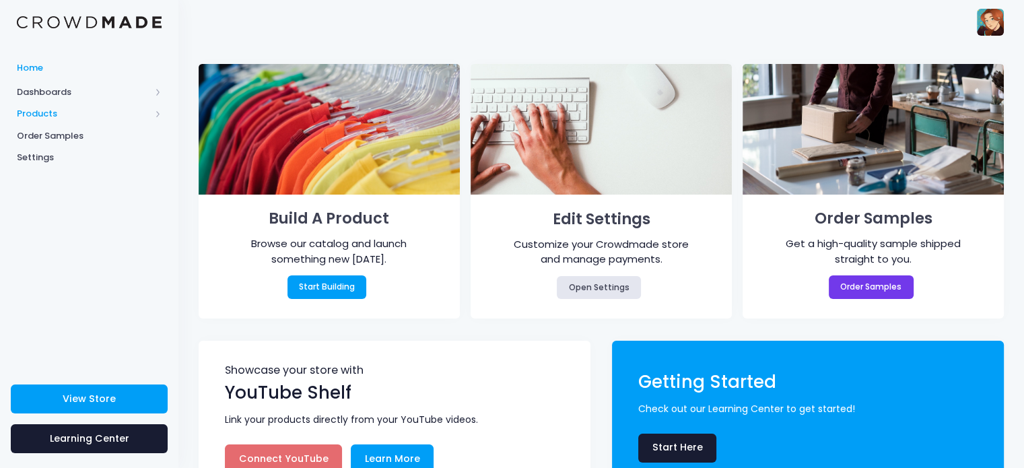
click at [65, 113] on span "Products" at bounding box center [83, 113] width 133 height 13
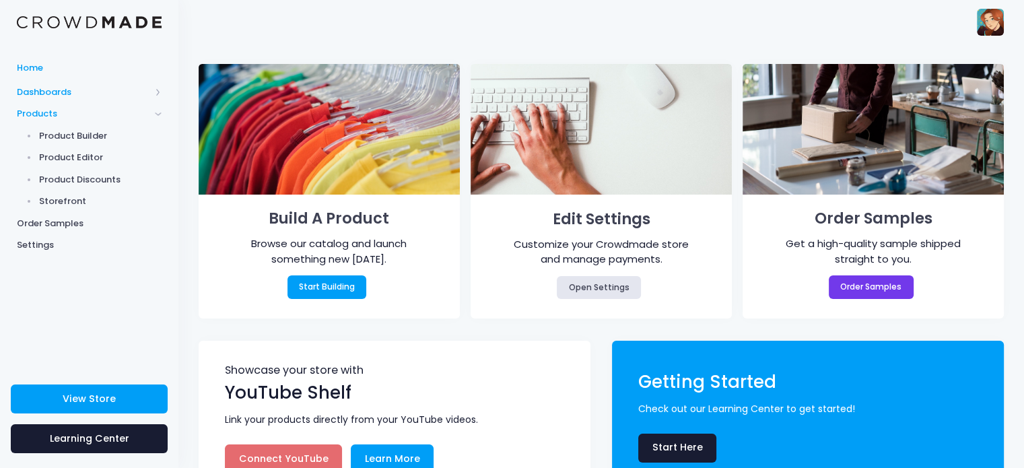
click at [65, 100] on span "Dashboards" at bounding box center [89, 92] width 178 height 22
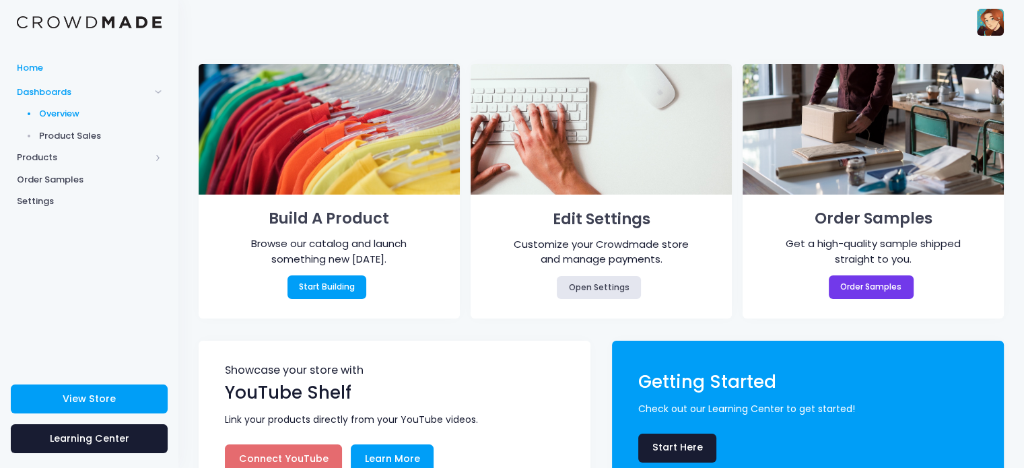
click at [63, 114] on span "Overview" at bounding box center [100, 113] width 123 height 13
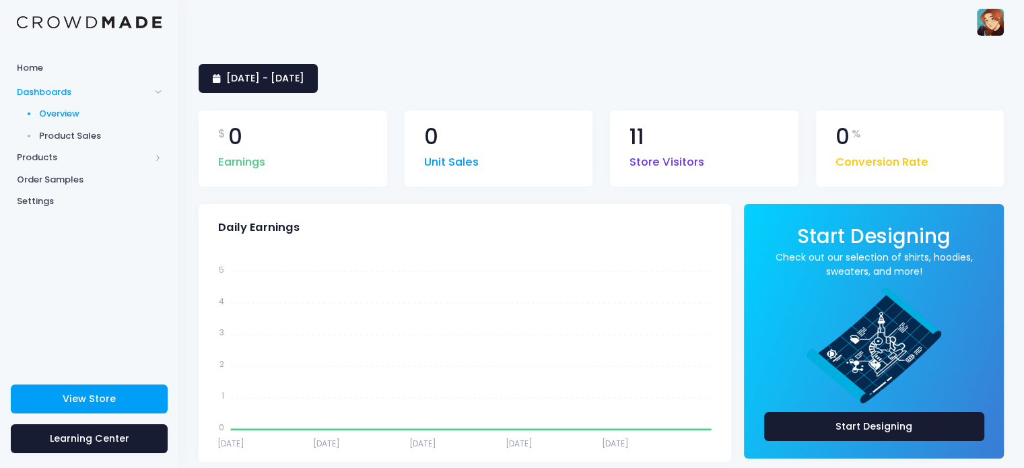
click at [681, 157] on span "Store Visitors" at bounding box center [666, 159] width 75 height 24
click at [985, 28] on img at bounding box center [990, 22] width 27 height 27
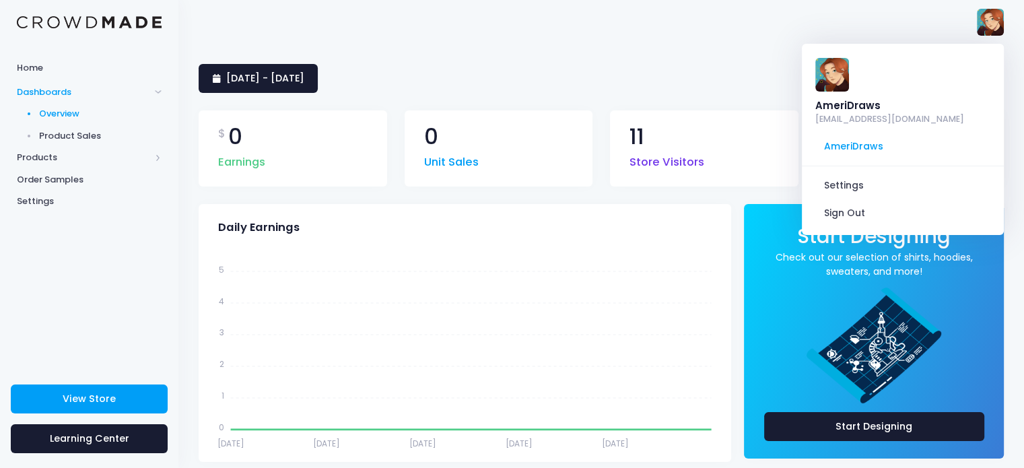
click at [985, 28] on img at bounding box center [990, 22] width 27 height 27
